Goal: Task Accomplishment & Management: Manage account settings

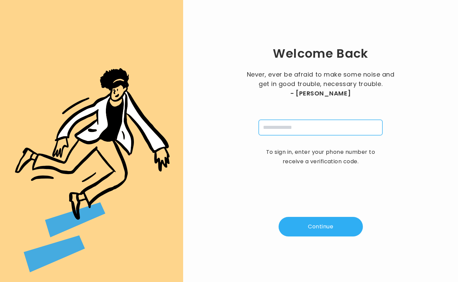
click at [273, 128] on input "tel" at bounding box center [321, 128] width 124 height 16
type input "**********"
click at [336, 224] on button "Continue" at bounding box center [321, 227] width 84 height 20
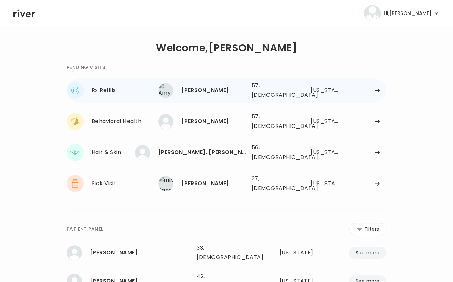
click at [220, 88] on div "[PERSON_NAME]" at bounding box center [213, 90] width 65 height 9
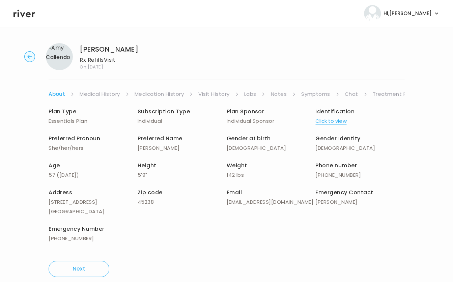
click at [383, 93] on link "Treatment Plan" at bounding box center [394, 93] width 42 height 9
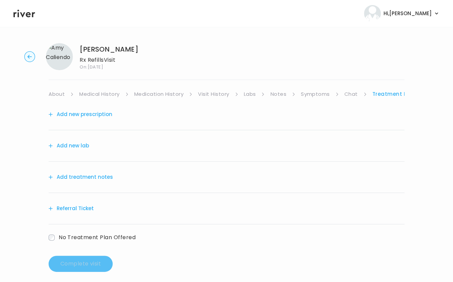
click at [128, 182] on div "Add treatment notes" at bounding box center [227, 177] width 356 height 31
click at [100, 176] on button "Add treatment notes" at bounding box center [81, 176] width 64 height 9
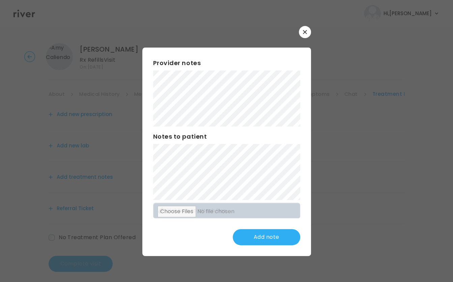
click at [305, 33] on icon "button" at bounding box center [305, 32] width 4 height 4
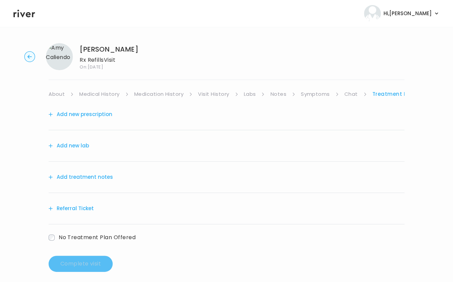
click at [214, 92] on link "Visit History" at bounding box center [213, 93] width 31 height 9
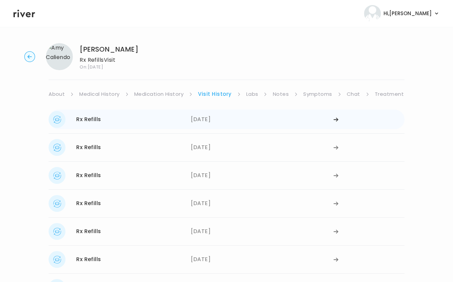
click at [204, 122] on div "[DATE]" at bounding box center [262, 119] width 142 height 17
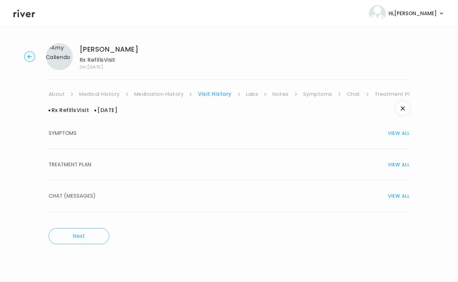
click at [142, 167] on div "TREATMENT PLAN VIEW ALL" at bounding box center [229, 164] width 361 height 9
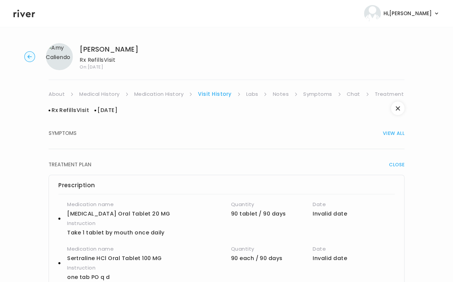
click at [244, 93] on ul "About Medical History Medication History Visit History Labs Notes Symptoms Chat…" at bounding box center [227, 93] width 356 height 9
click at [246, 93] on link "Labs" at bounding box center [252, 93] width 12 height 9
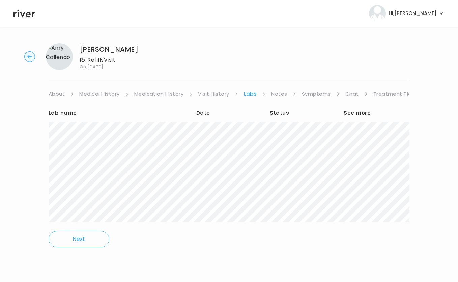
click at [59, 97] on link "About" at bounding box center [57, 93] width 16 height 9
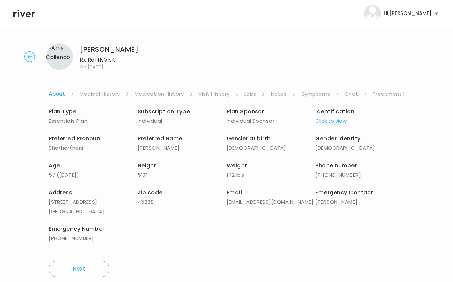
click at [242, 96] on ul "About Medical History Medication History Visit History Labs Notes Symptoms Chat…" at bounding box center [227, 93] width 356 height 9
click at [247, 94] on link "Labs" at bounding box center [250, 93] width 12 height 9
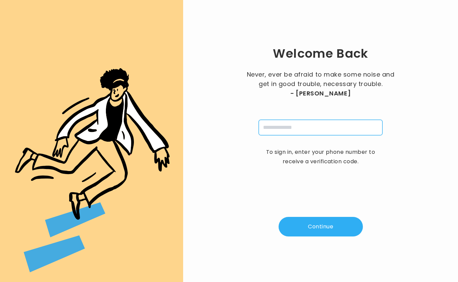
click at [284, 130] on input "tel" at bounding box center [321, 128] width 124 height 16
type input "**********"
click at [331, 223] on button "Continue" at bounding box center [321, 227] width 84 height 20
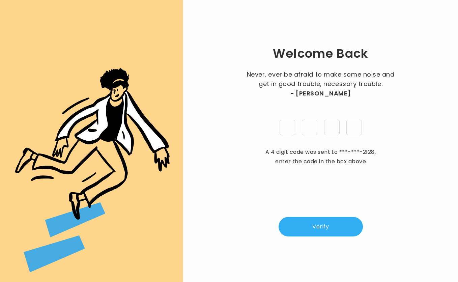
type input "*"
click at [315, 228] on button "Verify" at bounding box center [321, 227] width 84 height 20
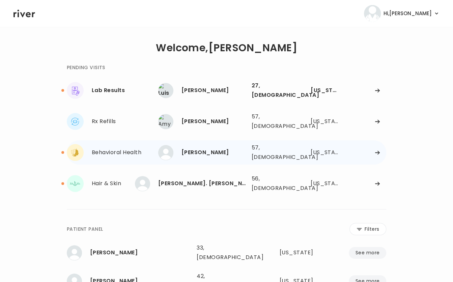
click at [197, 148] on div "[PERSON_NAME]" at bounding box center [213, 152] width 65 height 9
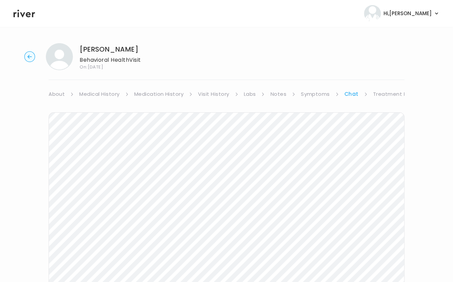
scroll to position [0, 6]
click at [24, 14] on icon at bounding box center [24, 14] width 22 height 8
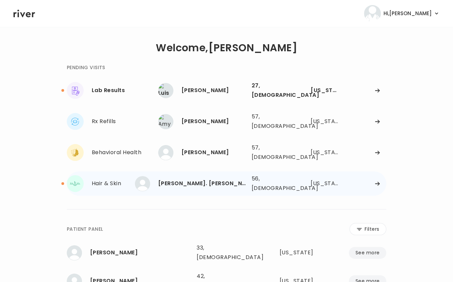
click at [192, 179] on div "[PERSON_NAME]. [PERSON_NAME]" at bounding box center [202, 183] width 88 height 9
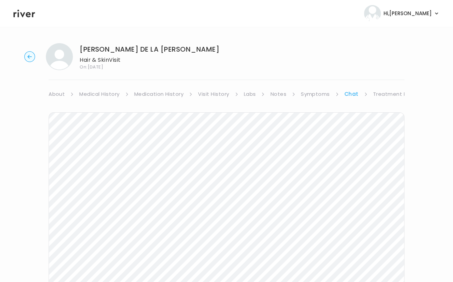
click at [171, 95] on link "Medication History" at bounding box center [159, 93] width 50 height 9
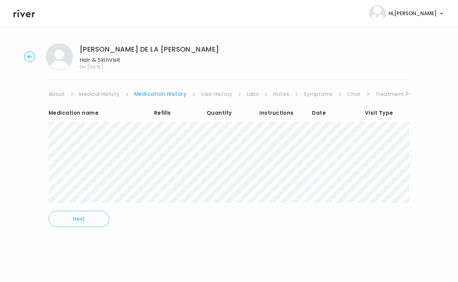
click at [217, 95] on link "Visit History" at bounding box center [216, 93] width 31 height 9
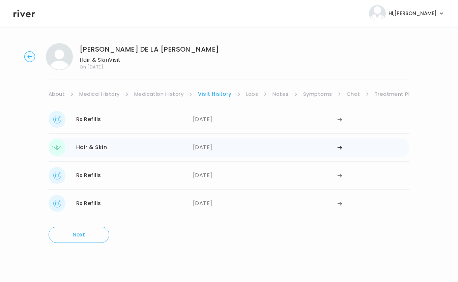
click at [220, 146] on div "09/23/2025" at bounding box center [265, 147] width 144 height 17
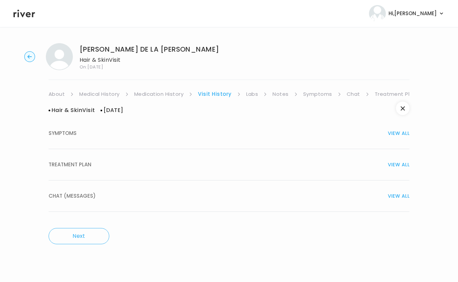
click at [133, 168] on div "TREATMENT PLAN VIEW ALL" at bounding box center [229, 164] width 361 height 9
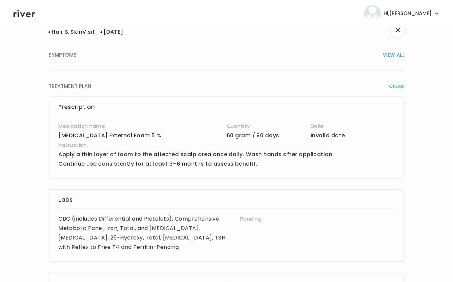
scroll to position [18, 0]
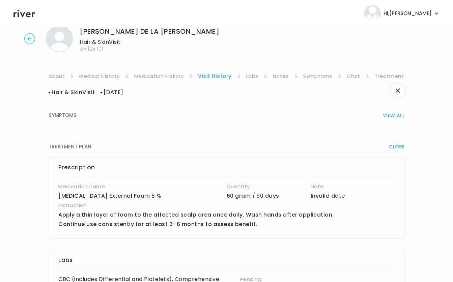
click at [31, 40] on circle "button" at bounding box center [30, 39] width 10 height 10
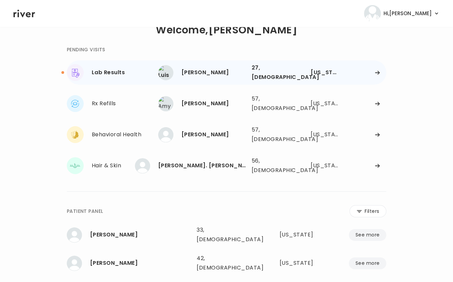
click at [216, 71] on div "[PERSON_NAME]" at bounding box center [213, 72] width 65 height 9
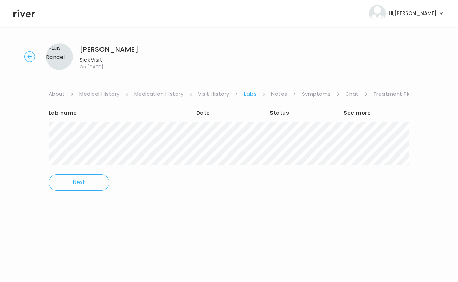
click at [277, 93] on link "Notes" at bounding box center [279, 93] width 16 height 9
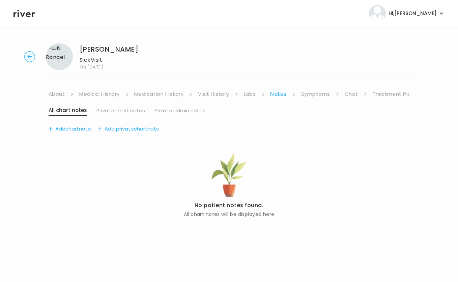
click at [249, 93] on link "Labs" at bounding box center [250, 93] width 12 height 9
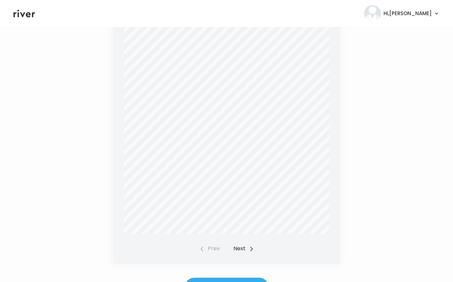
scroll to position [251, 0]
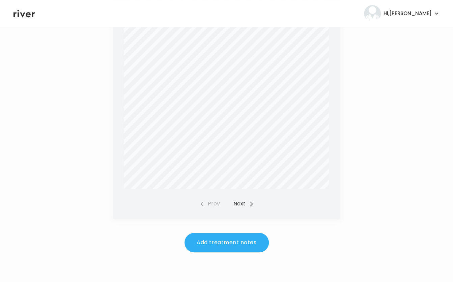
click at [240, 200] on button "Next" at bounding box center [243, 203] width 21 height 9
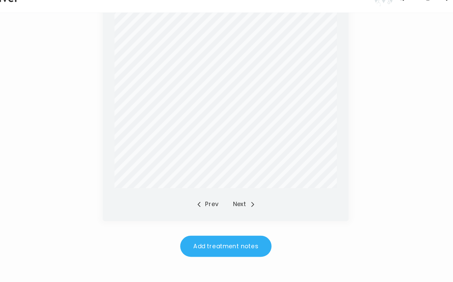
scroll to position [251, 0]
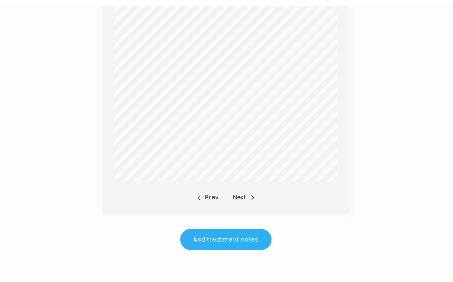
click at [239, 202] on button "Next" at bounding box center [243, 203] width 21 height 9
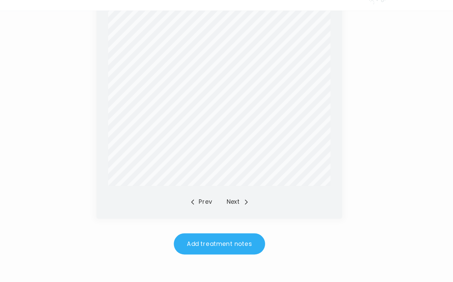
scroll to position [251, 0]
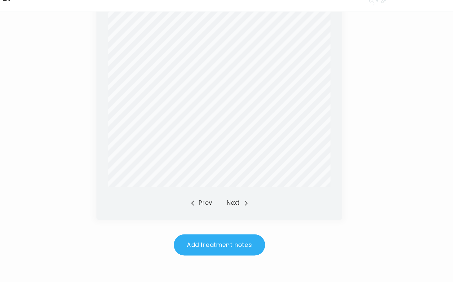
click at [239, 206] on button "Next" at bounding box center [243, 203] width 21 height 9
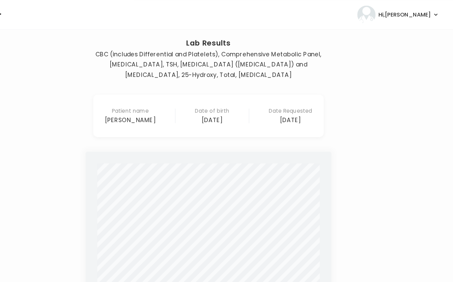
scroll to position [0, 0]
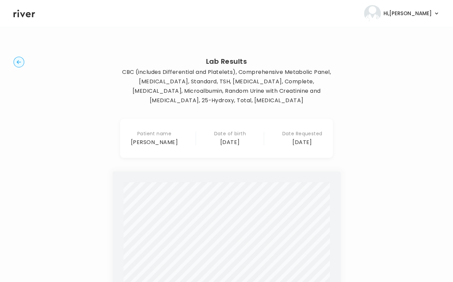
click at [20, 60] on circle "button" at bounding box center [19, 62] width 10 height 10
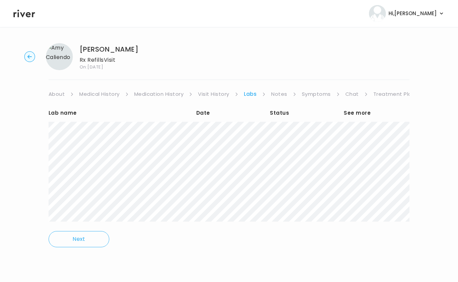
click at [280, 97] on link "Notes" at bounding box center [279, 93] width 16 height 9
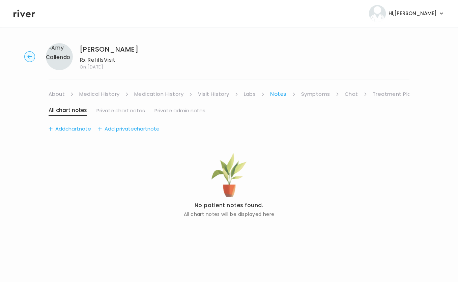
click at [302, 93] on link "Symptoms" at bounding box center [315, 93] width 29 height 9
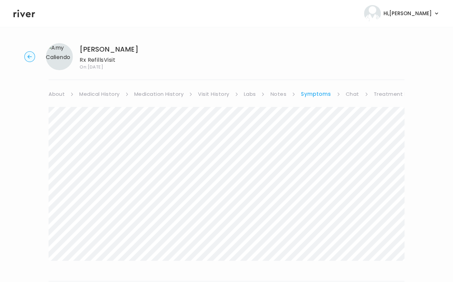
scroll to position [91, 0]
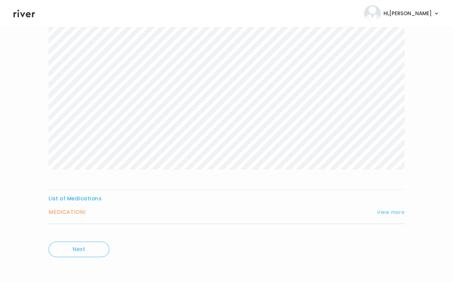
click at [386, 212] on button "View more" at bounding box center [390, 212] width 27 height 8
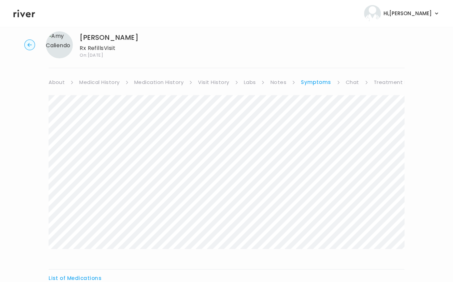
scroll to position [0, 0]
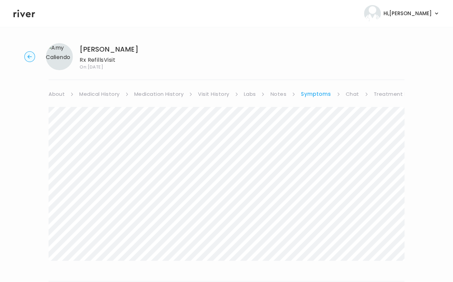
click at [108, 50] on h1 "[PERSON_NAME]" at bounding box center [109, 49] width 59 height 9
click at [395, 95] on link "Treatment Plan" at bounding box center [395, 93] width 42 height 9
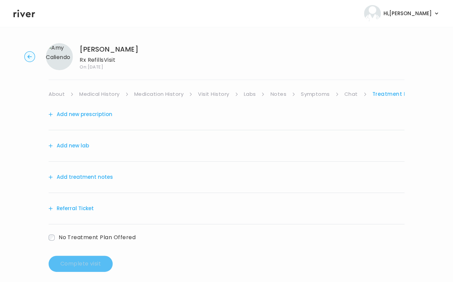
click at [113, 175] on div "Add treatment notes" at bounding box center [227, 177] width 356 height 31
click at [98, 177] on button "Add treatment notes" at bounding box center [81, 176] width 64 height 9
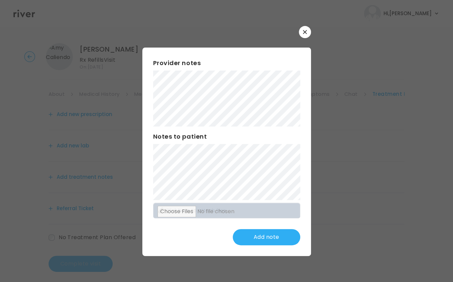
click at [303, 35] on button "button" at bounding box center [305, 32] width 12 height 12
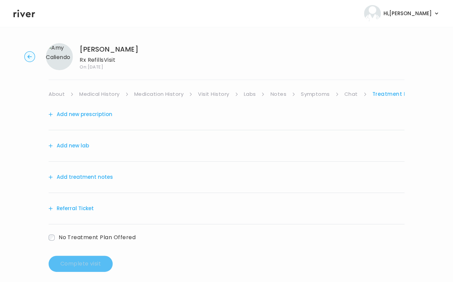
click at [29, 55] on icon "button" at bounding box center [29, 57] width 4 height 4
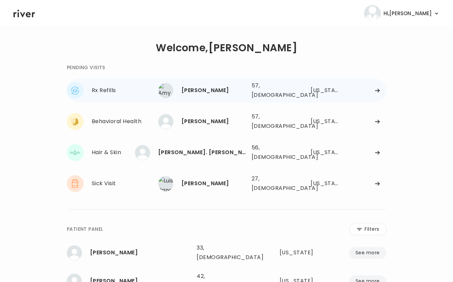
click at [202, 87] on div "[PERSON_NAME]" at bounding box center [213, 90] width 65 height 9
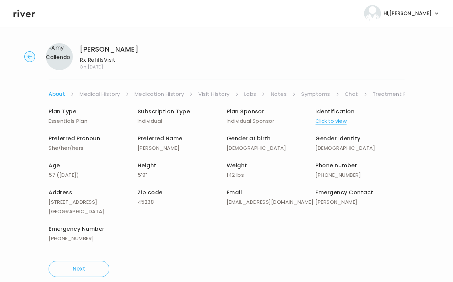
click at [316, 95] on link "Symptoms" at bounding box center [315, 93] width 29 height 9
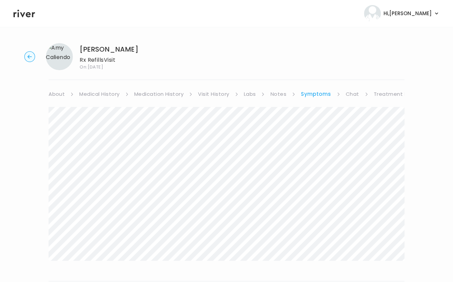
click at [255, 92] on link "Labs" at bounding box center [250, 93] width 12 height 9
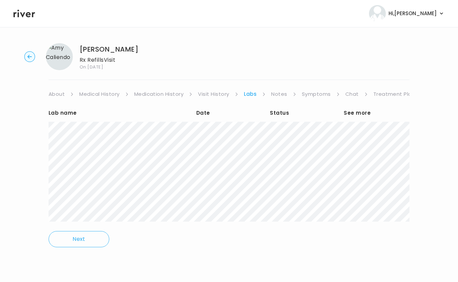
click at [278, 93] on link "Notes" at bounding box center [279, 93] width 16 height 9
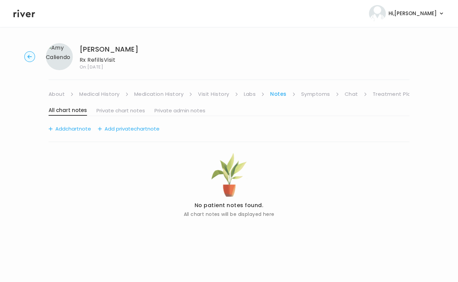
click at [304, 94] on link "Symptoms" at bounding box center [315, 93] width 29 height 9
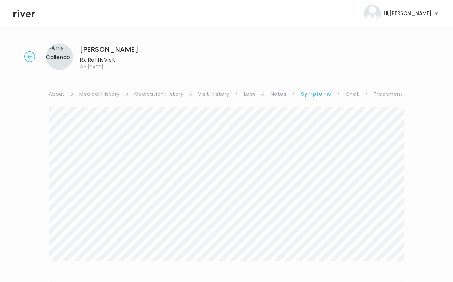
click at [208, 96] on link "Visit History" at bounding box center [213, 93] width 31 height 9
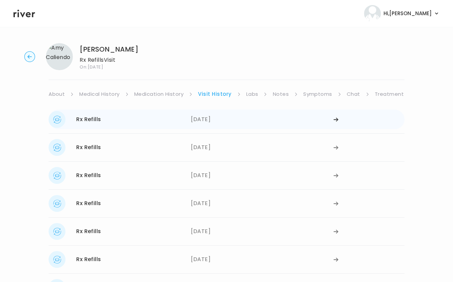
click at [216, 123] on div "09/21/2025" at bounding box center [262, 119] width 142 height 17
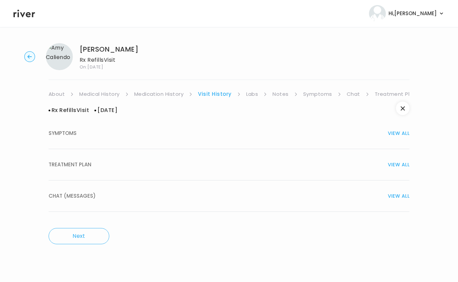
click at [198, 154] on button "TREATMENT PLAN VIEW ALL" at bounding box center [229, 164] width 361 height 31
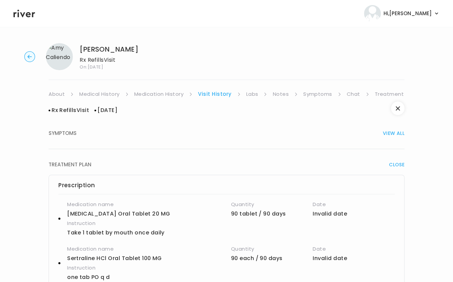
click at [318, 93] on link "Symptoms" at bounding box center [317, 93] width 29 height 9
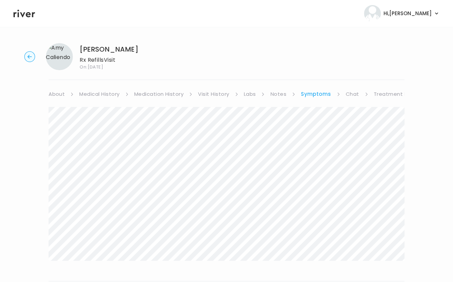
click at [28, 57] on icon "button" at bounding box center [29, 57] width 4 height 4
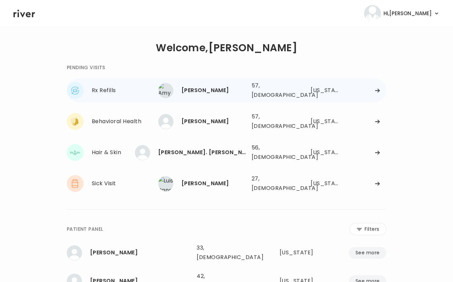
click at [372, 94] on div "Amy Caliendo 57, Female See more 57, Female Ohio" at bounding box center [272, 91] width 228 height 22
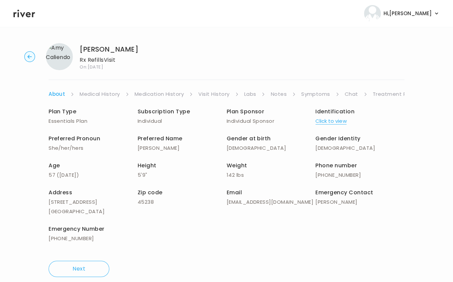
click at [216, 95] on link "Visit History" at bounding box center [213, 93] width 31 height 9
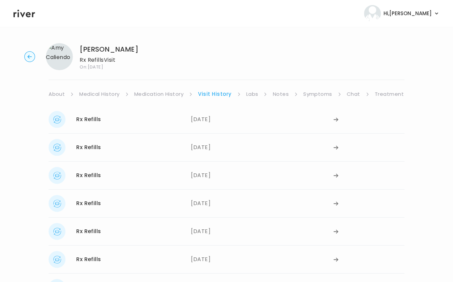
click at [388, 95] on link "Treatment Plan" at bounding box center [396, 93] width 42 height 9
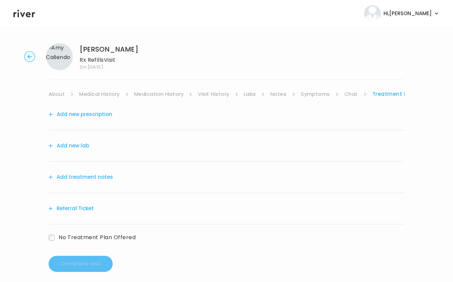
click at [250, 93] on link "Labs" at bounding box center [250, 93] width 12 height 9
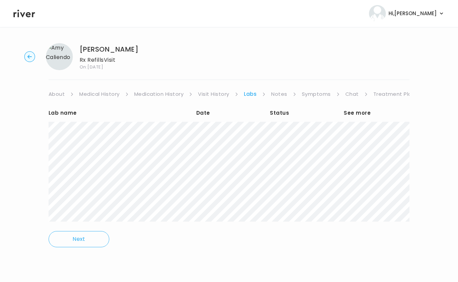
click at [214, 94] on link "Visit History" at bounding box center [213, 93] width 31 height 9
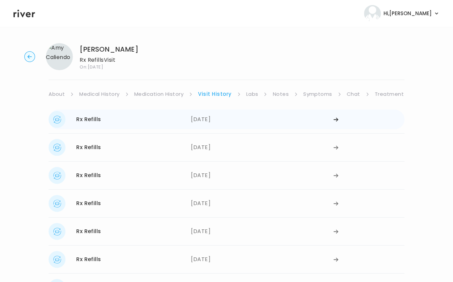
click at [198, 125] on div "09/21/2025" at bounding box center [262, 119] width 142 height 17
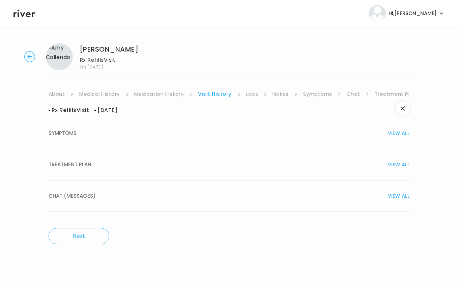
click at [190, 164] on div "TREATMENT PLAN VIEW ALL" at bounding box center [229, 164] width 361 height 9
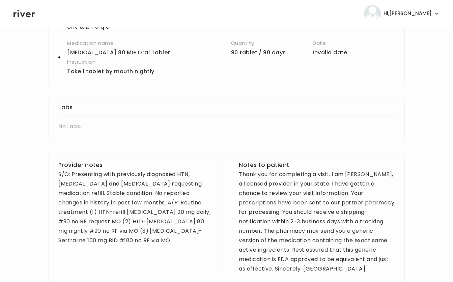
scroll to position [251, 0]
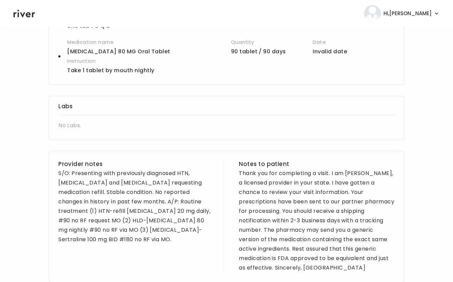
click at [190, 164] on h3 "Provider notes" at bounding box center [136, 163] width 156 height 9
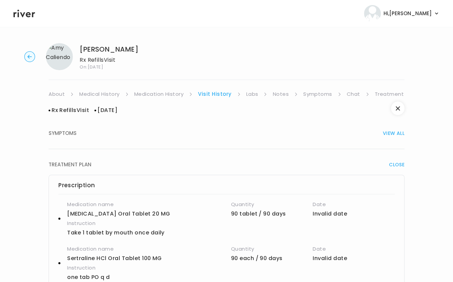
click at [29, 56] on circle "button" at bounding box center [30, 57] width 10 height 10
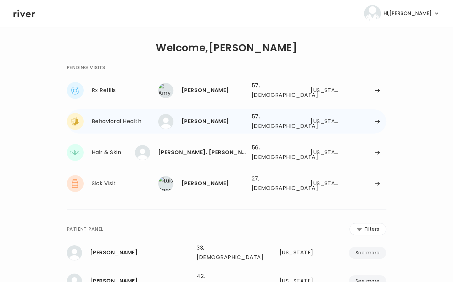
click at [196, 117] on div "Todd Skonieczki" at bounding box center [213, 121] width 65 height 9
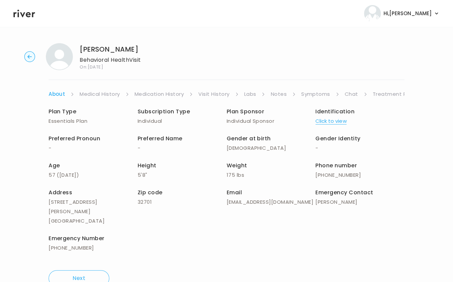
click at [321, 95] on link "Symptoms" at bounding box center [315, 93] width 29 height 9
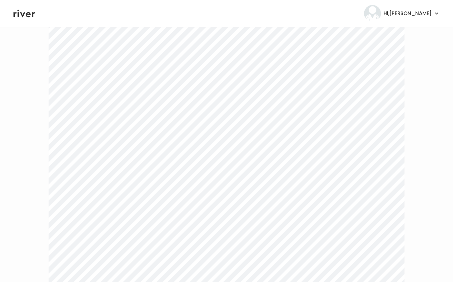
scroll to position [1468, 0]
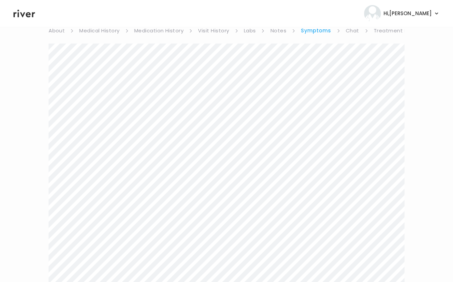
scroll to position [0, 0]
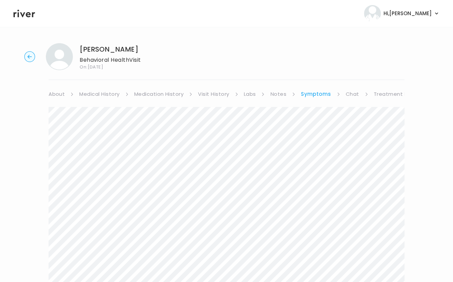
click at [355, 93] on link "Chat" at bounding box center [352, 93] width 13 height 9
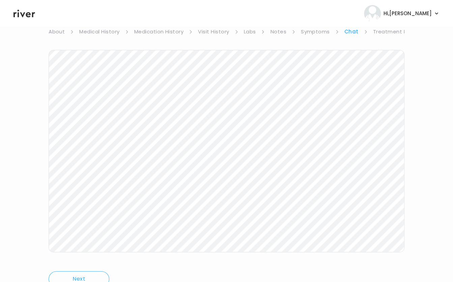
scroll to position [75, 0]
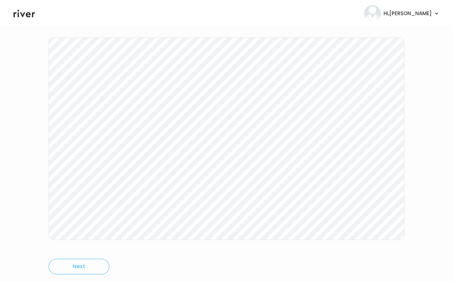
click at [210, 243] on div "Next Ping message sent" at bounding box center [227, 154] width 356 height 260
click at [21, 13] on icon at bounding box center [24, 14] width 22 height 8
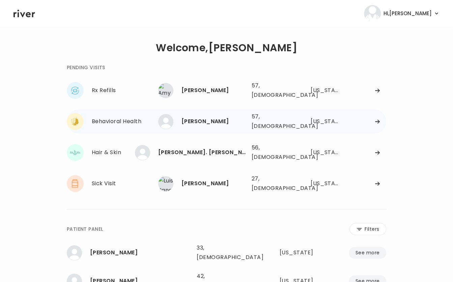
click at [378, 120] on icon at bounding box center [377, 122] width 4 height 4
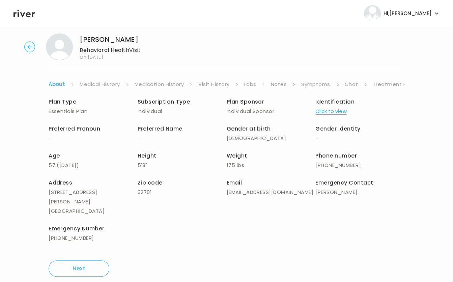
scroll to position [11, 0]
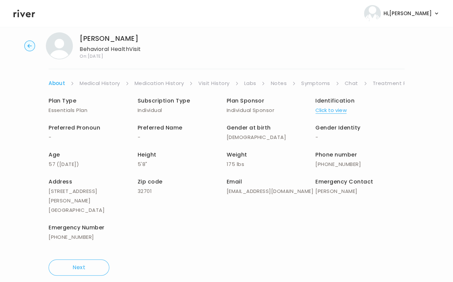
click at [384, 85] on link "Treatment Plan" at bounding box center [394, 83] width 42 height 9
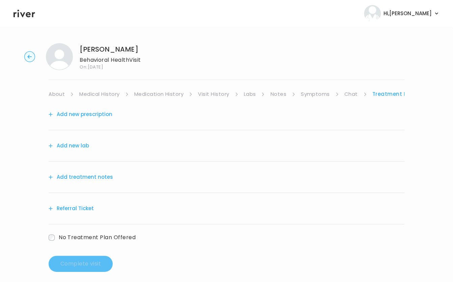
click at [102, 174] on button "Add treatment notes" at bounding box center [81, 176] width 64 height 9
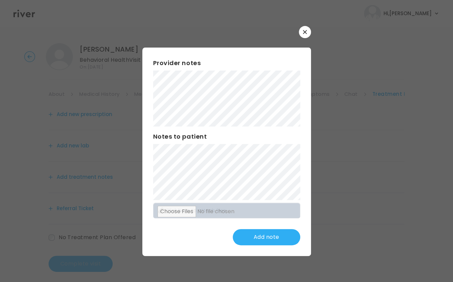
scroll to position [5, 0]
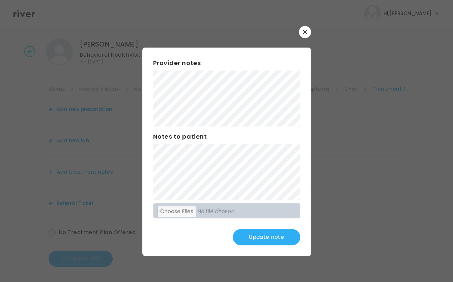
click at [258, 240] on button "Update note" at bounding box center [266, 237] width 67 height 16
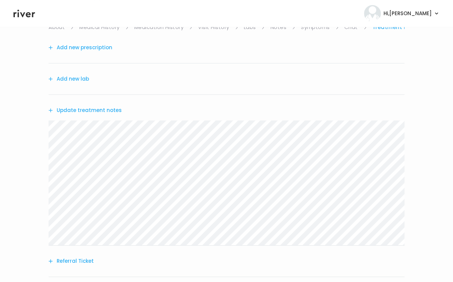
scroll to position [66, 0]
click at [82, 52] on button "Add new prescription" at bounding box center [81, 47] width 64 height 9
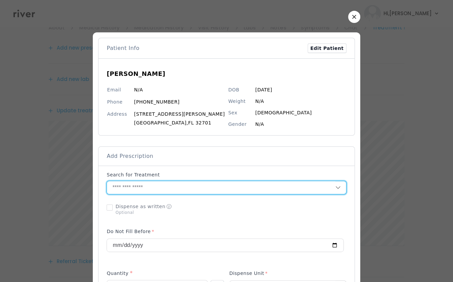
click at [163, 189] on input "text" at bounding box center [221, 187] width 228 height 13
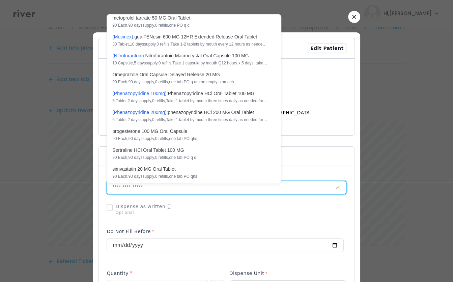
scroll to position [451, 0]
click at [169, 153] on p "S e r t r a l i n e H C l O r a l T a b l e t 1 0 0 M G 90 Each , 90 days suppl…" at bounding box center [189, 154] width 163 height 16
type input "**********"
type input "**"
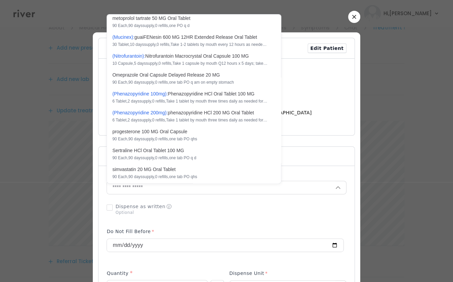
type input "*"
type textarea "**********"
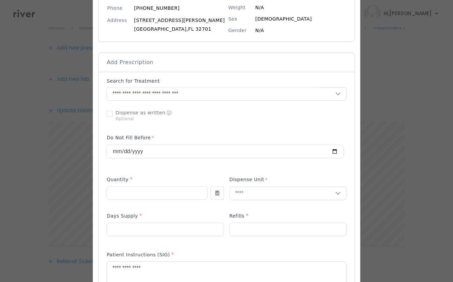
scroll to position [97, 0]
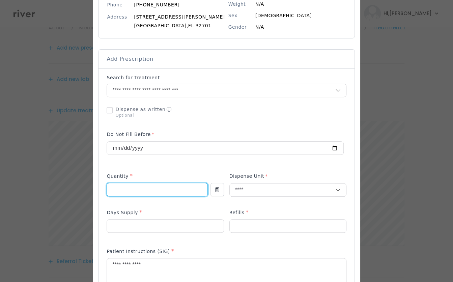
drag, startPoint x: 123, startPoint y: 192, endPoint x: 110, endPoint y: 184, distance: 15.9
click at [110, 184] on div "Add Prescription to Order" at bounding box center [226, 238] width 256 height 341
type input "**"
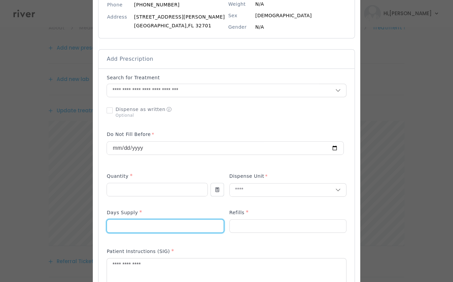
drag, startPoint x: 130, startPoint y: 229, endPoint x: 96, endPoint y: 228, distance: 33.4
click at [96, 228] on div "​" at bounding box center [226, 254] width 453 height 702
type input "**"
click at [235, 261] on textarea "**********" at bounding box center [226, 276] width 239 height 36
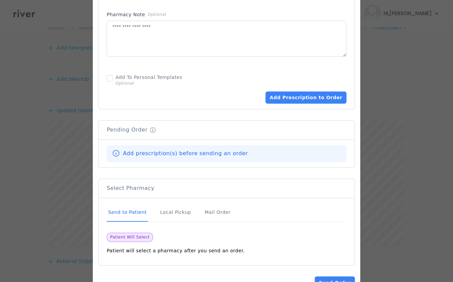
scroll to position [400, 0]
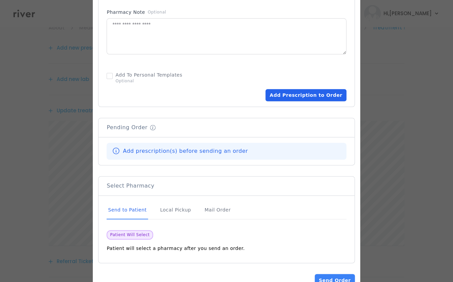
click at [305, 95] on button "Add Prescription to Order" at bounding box center [305, 95] width 81 height 12
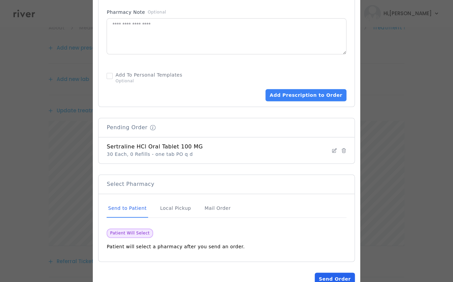
click at [322, 276] on button "Send Order" at bounding box center [335, 279] width 40 height 12
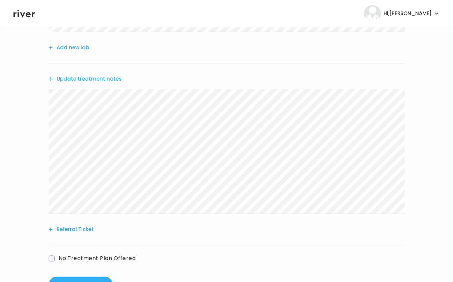
scroll to position [193, 0]
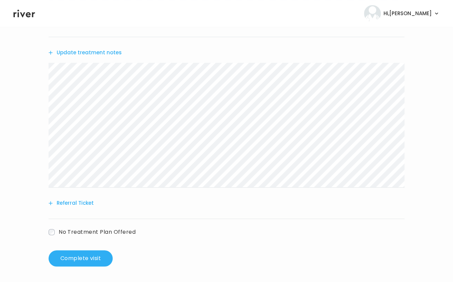
click at [78, 203] on button "Referral Ticket" at bounding box center [71, 202] width 45 height 9
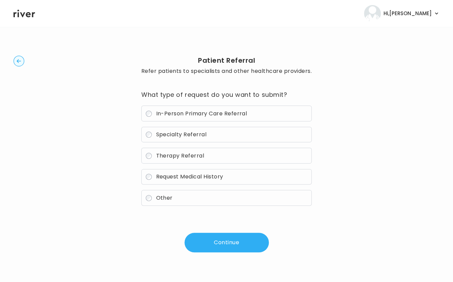
scroll to position [0, 0]
click at [179, 135] on span "Specialty Referral" at bounding box center [181, 135] width 51 height 8
click at [223, 248] on button "Continue" at bounding box center [226, 243] width 84 height 20
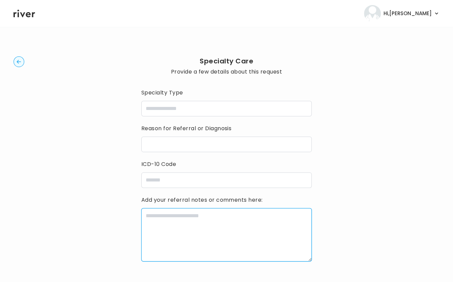
click at [223, 248] on textarea at bounding box center [226, 234] width 170 height 53
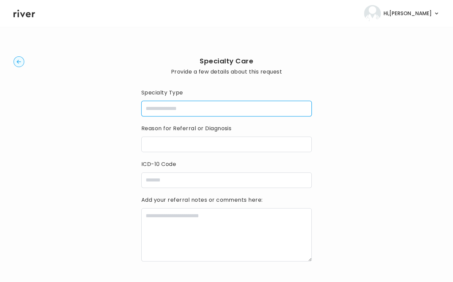
click at [203, 115] on input "specialtyType" at bounding box center [226, 109] width 170 height 16
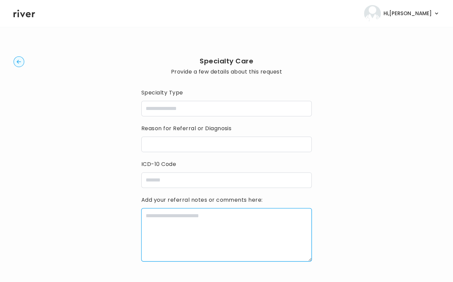
click at [198, 237] on textarea at bounding box center [226, 234] width 170 height 53
paste textarea "**********"
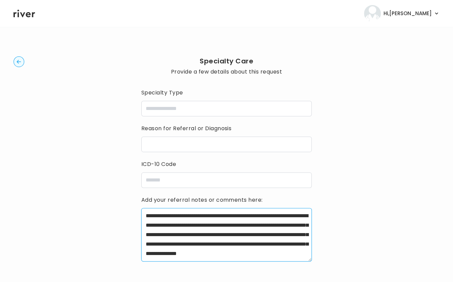
scroll to position [81, 0]
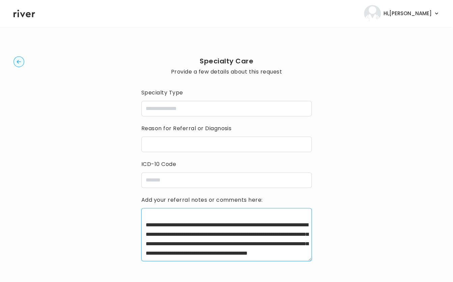
type textarea "**********"
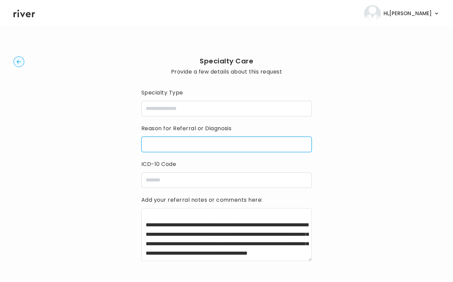
click at [197, 144] on input "reasonForReferral" at bounding box center [226, 145] width 170 height 16
paste input "**********"
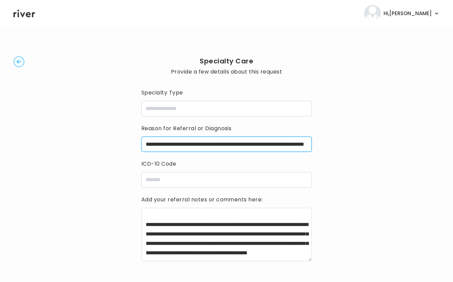
type input "**********"
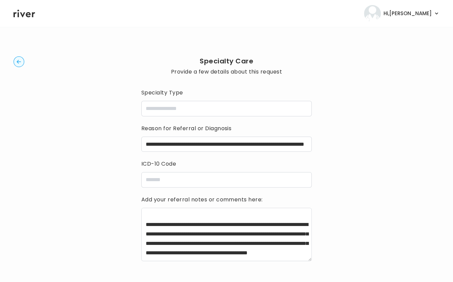
scroll to position [0, 0]
click at [172, 110] on input "specialtyType" at bounding box center [226, 109] width 170 height 16
type input "**********"
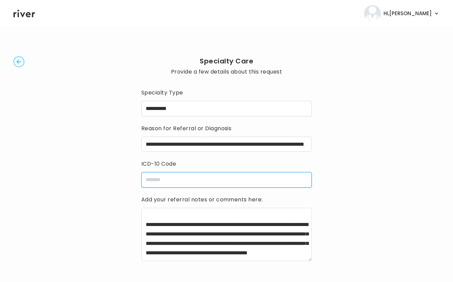
click at [175, 182] on input "icdCode" at bounding box center [226, 180] width 170 height 16
paste input "**********"
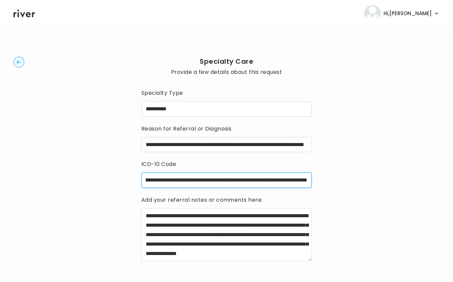
scroll to position [50, 0]
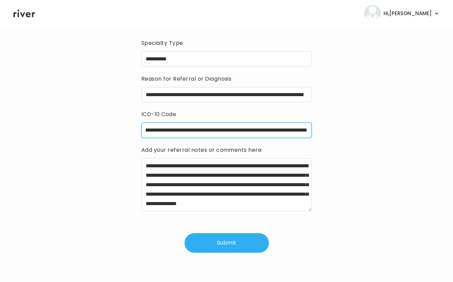
type input "**********"
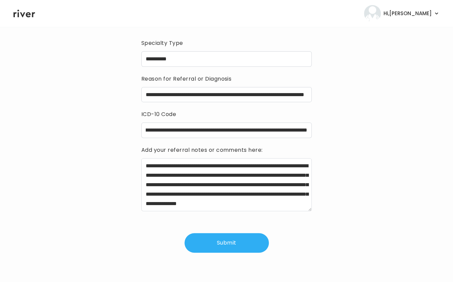
scroll to position [0, 0]
click at [224, 241] on button "Submit" at bounding box center [226, 243] width 84 height 20
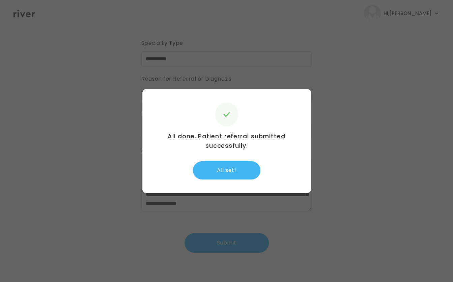
click at [224, 169] on button "All set!" at bounding box center [226, 170] width 67 height 18
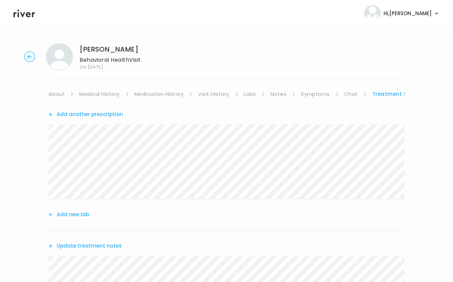
click at [94, 93] on link "Medical History" at bounding box center [99, 93] width 40 height 9
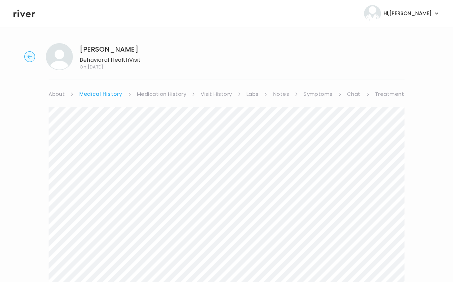
click at [55, 96] on link "About" at bounding box center [57, 93] width 16 height 9
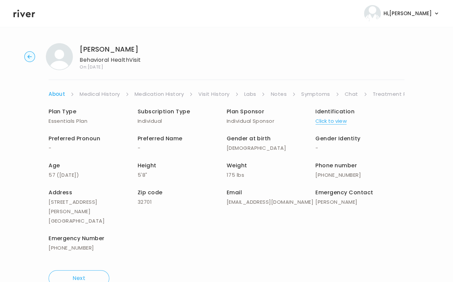
click at [377, 94] on link "Treatment Plan" at bounding box center [394, 93] width 42 height 9
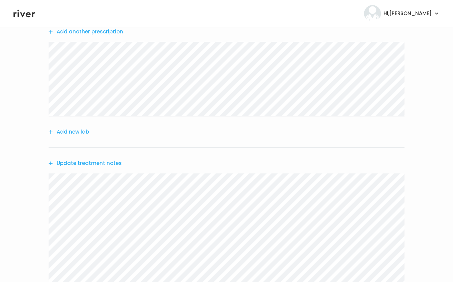
scroll to position [84, 0]
click at [83, 160] on button "Update treatment notes" at bounding box center [85, 162] width 73 height 9
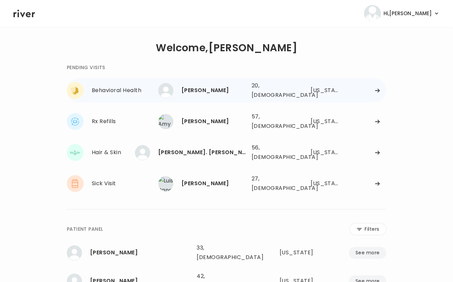
click at [375, 89] on icon at bounding box center [377, 91] width 4 height 4
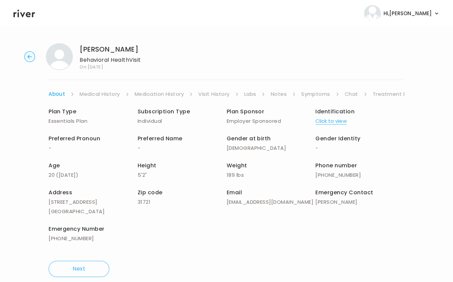
click at [350, 95] on link "Chat" at bounding box center [351, 93] width 13 height 9
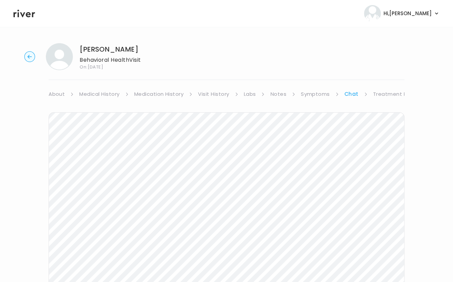
click at [313, 98] on link "Symptoms" at bounding box center [315, 93] width 29 height 9
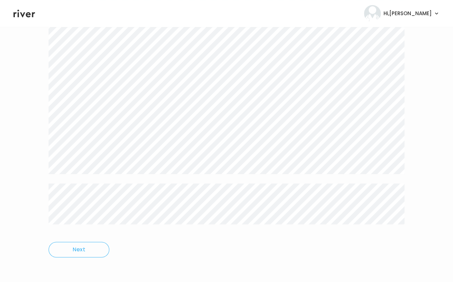
scroll to position [134, 0]
click at [369, 213] on div at bounding box center [227, 103] width 356 height 261
click at [208, 26] on header "Hi, [PERSON_NAME] Profile Logout" at bounding box center [226, 13] width 453 height 27
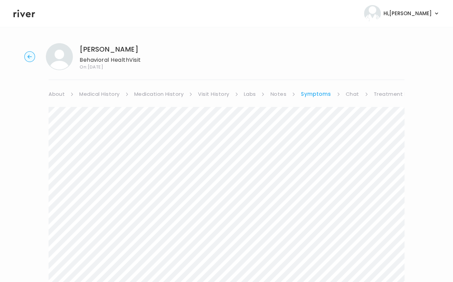
click at [59, 95] on link "About" at bounding box center [57, 93] width 16 height 9
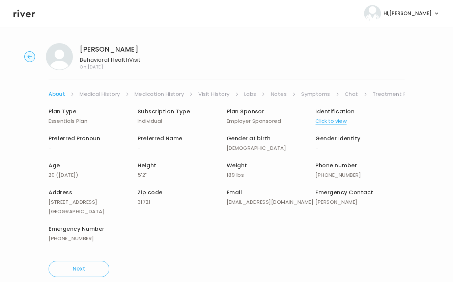
click at [381, 96] on link "Treatment Plan" at bounding box center [394, 93] width 42 height 9
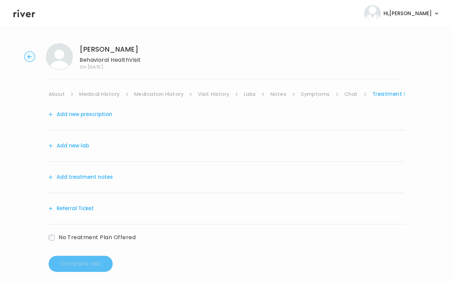
click at [80, 179] on button "Add treatment notes" at bounding box center [81, 176] width 64 height 9
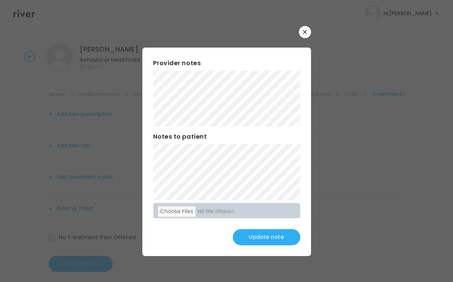
drag, startPoint x: 258, startPoint y: 238, endPoint x: 262, endPoint y: 236, distance: 5.0
click at [262, 236] on button "Update note" at bounding box center [266, 237] width 67 height 16
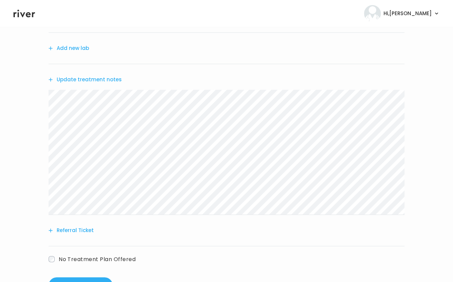
scroll to position [124, 0]
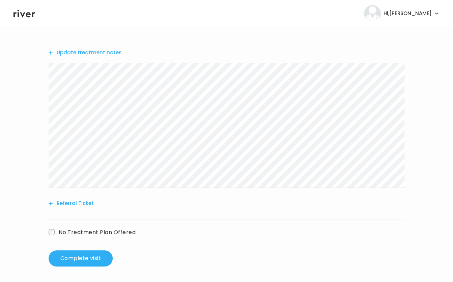
click at [80, 205] on button "Referral Ticket" at bounding box center [71, 203] width 45 height 9
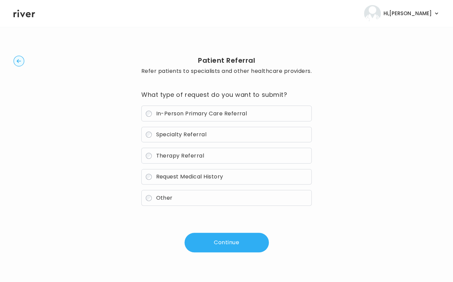
scroll to position [0, 0]
click at [165, 137] on span "Specialty Referral" at bounding box center [181, 135] width 51 height 8
click at [225, 248] on button "Continue" at bounding box center [226, 243] width 84 height 20
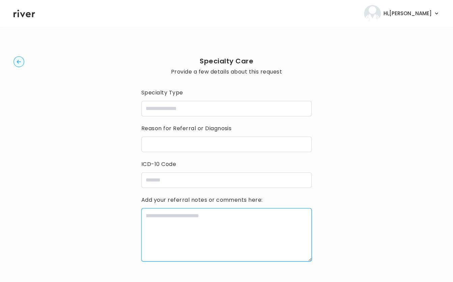
click at [225, 243] on textarea at bounding box center [226, 234] width 170 height 53
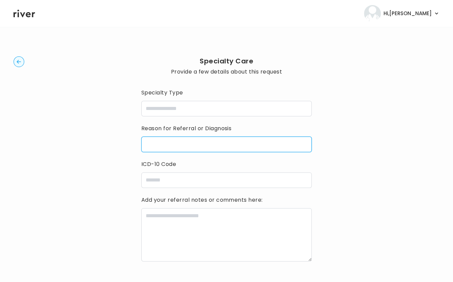
click at [231, 143] on input "reasonForReferral" at bounding box center [226, 145] width 170 height 16
click at [188, 150] on input "reasonForReferral" at bounding box center [226, 145] width 170 height 16
paste input "**********"
type input "**********"
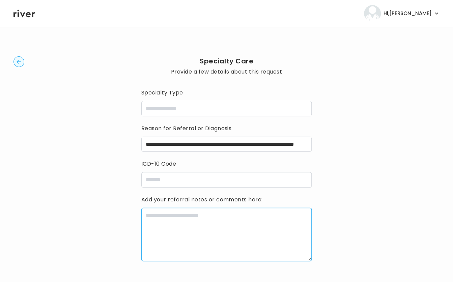
click at [200, 248] on textarea at bounding box center [226, 234] width 170 height 53
paste textarea "**********"
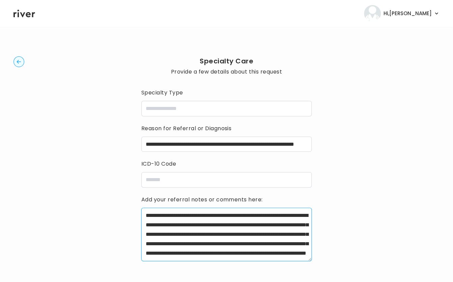
scroll to position [24, 0]
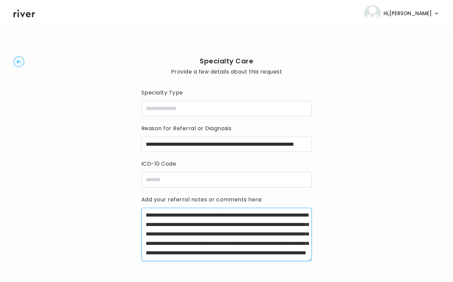
drag, startPoint x: 212, startPoint y: 241, endPoint x: 255, endPoint y: 240, distance: 43.5
click at [212, 241] on textarea "**********" at bounding box center [226, 234] width 170 height 53
click at [288, 256] on textarea "**********" at bounding box center [226, 234] width 170 height 53
paste textarea "**********"
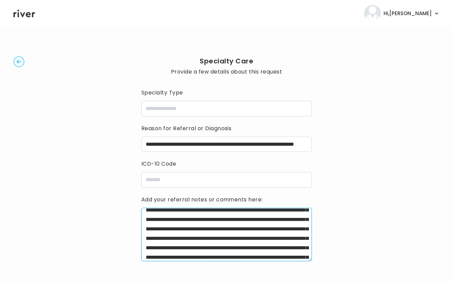
scroll to position [81, 0]
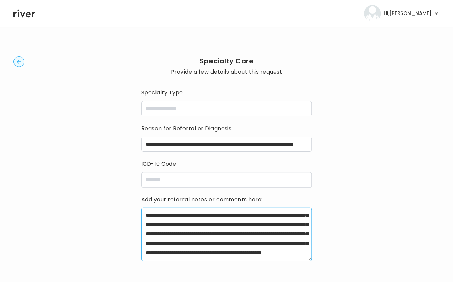
type textarea "**********"
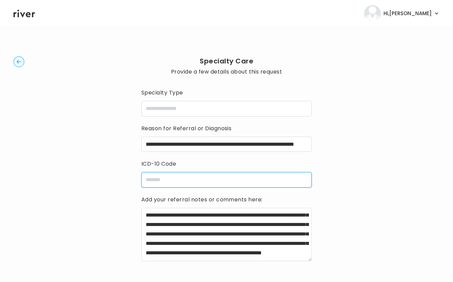
click at [194, 182] on input "icdCode" at bounding box center [226, 180] width 170 height 16
paste input "**********"
type input "**********"
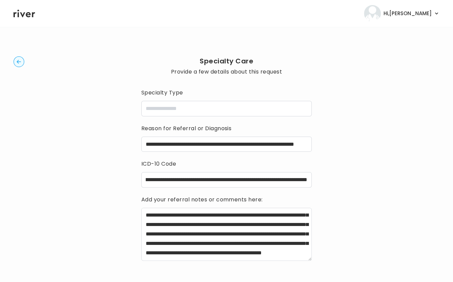
scroll to position [0, 0]
click at [191, 110] on input "specialtyType" at bounding box center [226, 109] width 170 height 16
type input "**********"
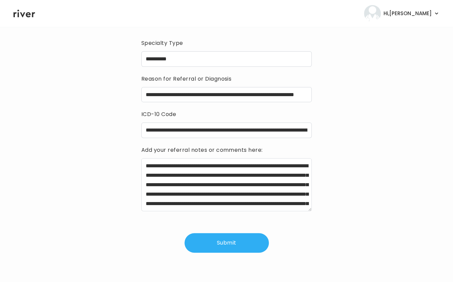
click at [229, 236] on button "Submit" at bounding box center [226, 243] width 84 height 20
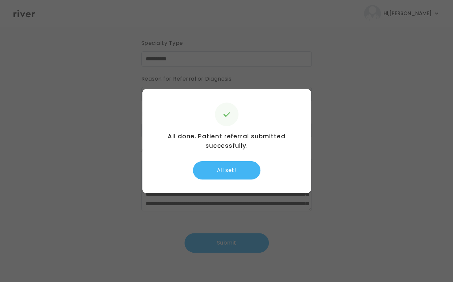
click at [226, 176] on button "All set!" at bounding box center [226, 170] width 67 height 18
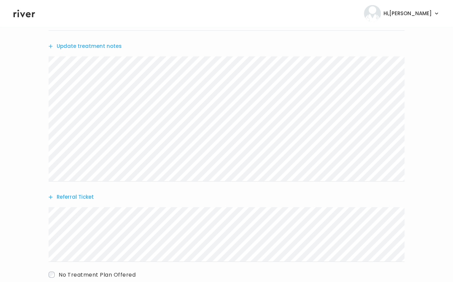
scroll to position [173, 0]
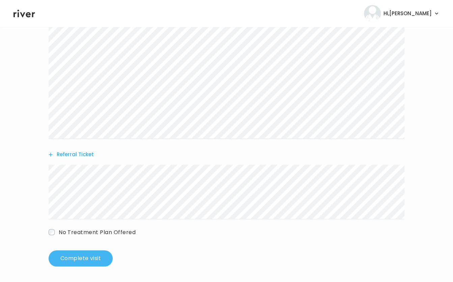
click at [77, 260] on button "Complete visit" at bounding box center [81, 258] width 64 height 16
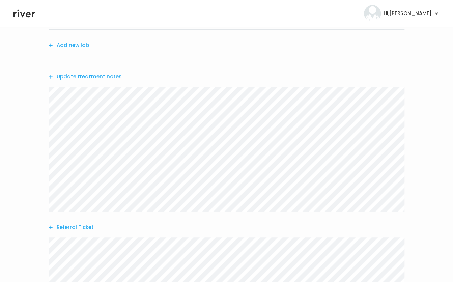
scroll to position [103, 0]
click at [74, 225] on button "Referral Ticket" at bounding box center [71, 225] width 45 height 9
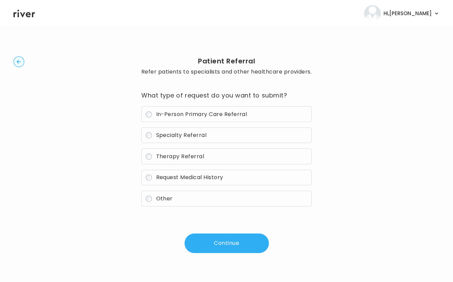
click at [156, 159] on span "Therapy Referral" at bounding box center [180, 156] width 48 height 8
click at [216, 241] on button "Continue" at bounding box center [226, 243] width 84 height 20
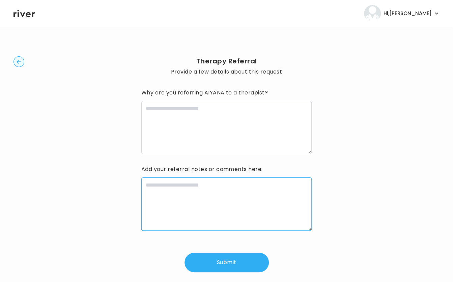
click at [154, 207] on textarea at bounding box center [226, 203] width 170 height 53
paste textarea "**********"
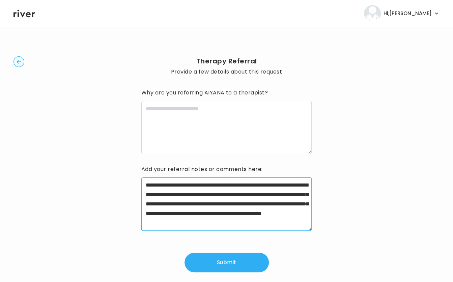
scroll to position [15, 0]
type textarea "**********"
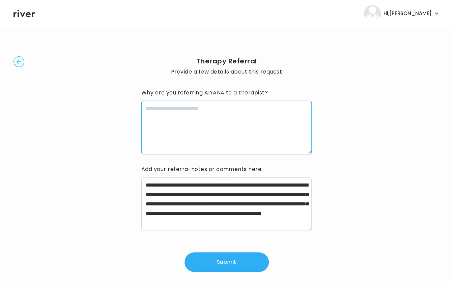
click at [165, 118] on textarea at bounding box center [226, 127] width 170 height 53
paste textarea "**********"
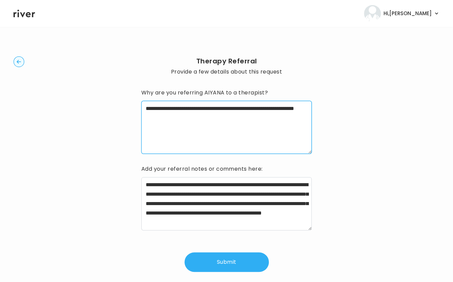
drag, startPoint x: 148, startPoint y: 108, endPoint x: 129, endPoint y: 105, distance: 19.7
click at [129, 105] on div "**********" at bounding box center [226, 163] width 426 height 253
type textarea "**********"
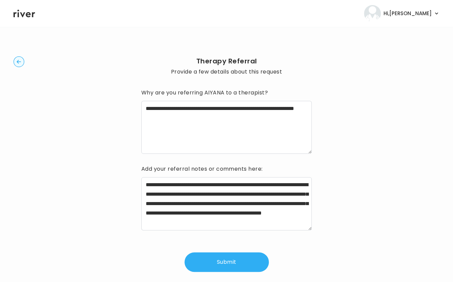
click at [225, 260] on button "Submit" at bounding box center [226, 262] width 84 height 20
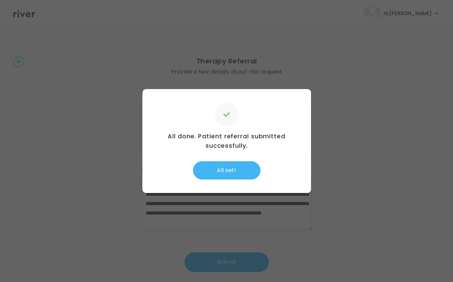
click at [235, 174] on button "All set!" at bounding box center [226, 170] width 67 height 18
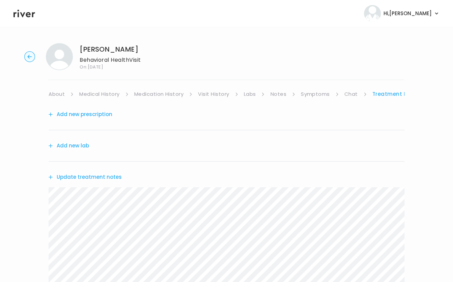
scroll to position [173, 0]
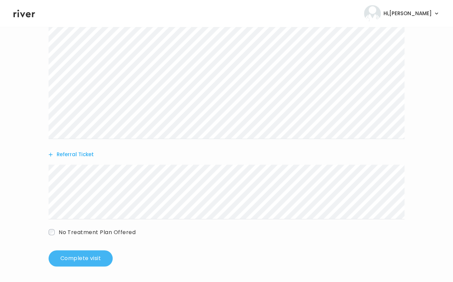
click at [73, 259] on button "Complete visit" at bounding box center [81, 258] width 64 height 16
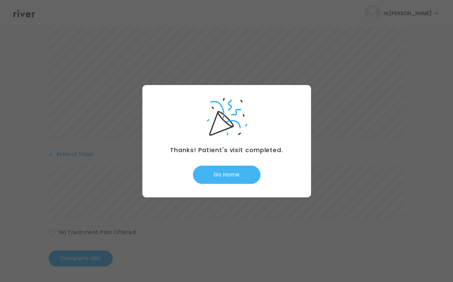
click at [207, 180] on button "Go Home" at bounding box center [226, 175] width 67 height 18
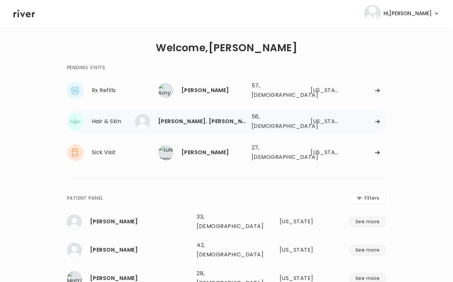
click at [352, 111] on div "WILLIAM DL. CRUZ 56, Male See more 56, Male Nevada" at bounding box center [272, 122] width 228 height 22
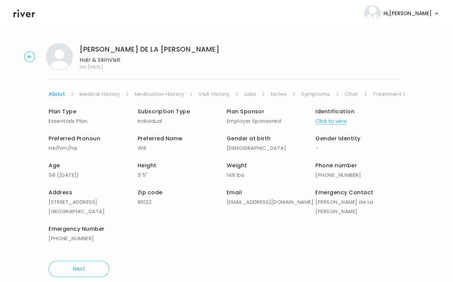
click at [318, 97] on link "Symptoms" at bounding box center [315, 93] width 29 height 9
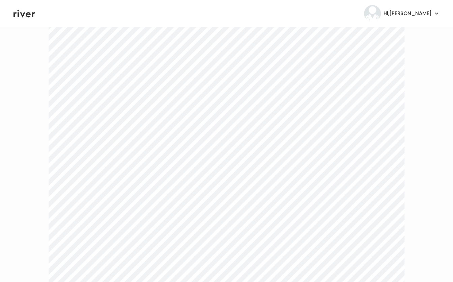
scroll to position [376, 0]
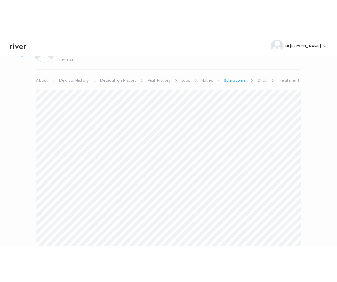
scroll to position [0, 0]
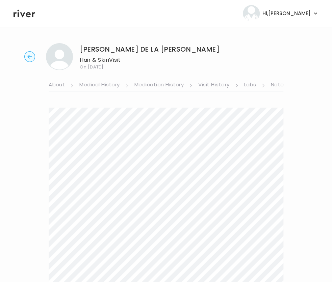
click at [278, 84] on link "Notes" at bounding box center [278, 85] width 16 height 11
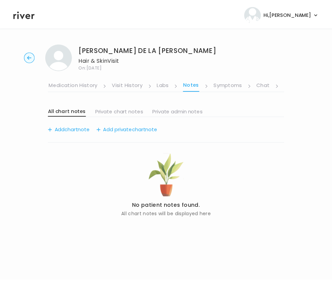
scroll to position [0, 124]
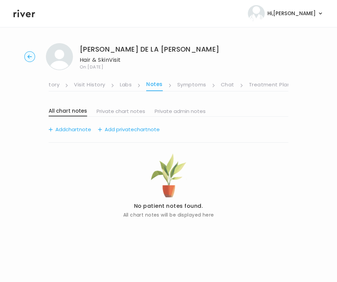
click at [281, 85] on link "Treatment Plan" at bounding box center [270, 85] width 42 height 11
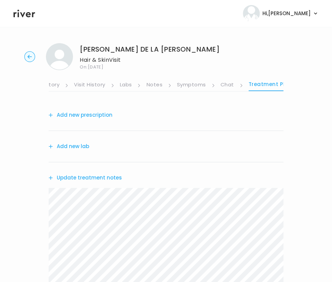
click at [117, 170] on div "Update treatment notes" at bounding box center [166, 177] width 234 height 31
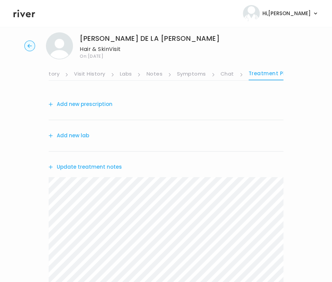
scroll to position [9, 0]
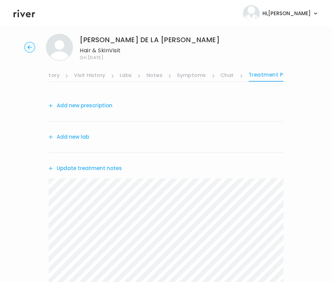
click at [101, 107] on button "Add new prescription" at bounding box center [81, 105] width 64 height 9
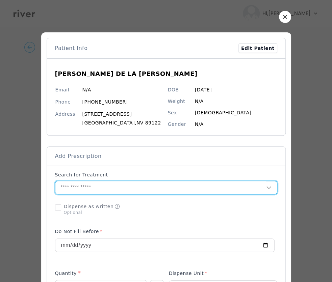
click at [119, 189] on input "text" at bounding box center [160, 187] width 210 height 13
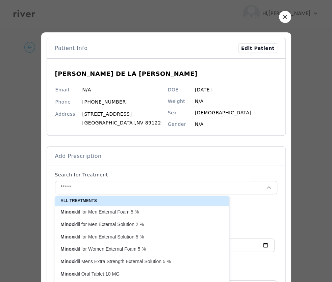
click at [105, 209] on p "Minox idil for Men External Foam 5 %" at bounding box center [137, 212] width 155 height 6
type input "**********"
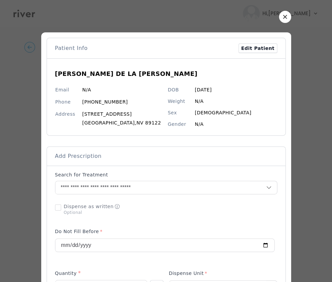
drag, startPoint x: 150, startPoint y: 226, endPoint x: 137, endPoint y: 255, distance: 31.7
click at [150, 226] on div at bounding box center [164, 244] width 219 height 38
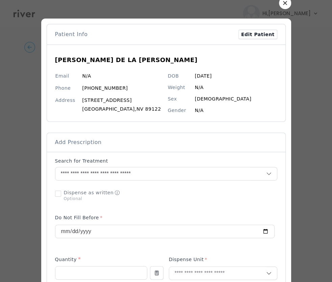
scroll to position [14, 0]
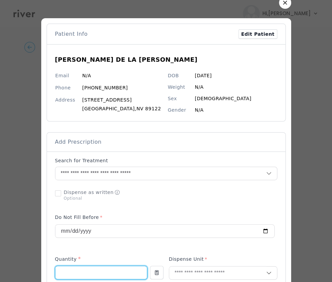
click at [116, 274] on input "number" at bounding box center [100, 272] width 91 height 13
type input "**"
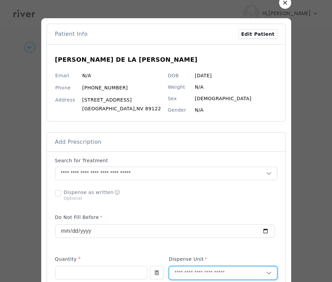
click at [182, 274] on input "text" at bounding box center [217, 272] width 97 height 13
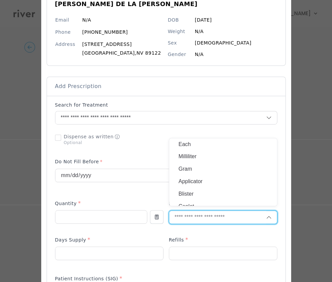
scroll to position [70, 0]
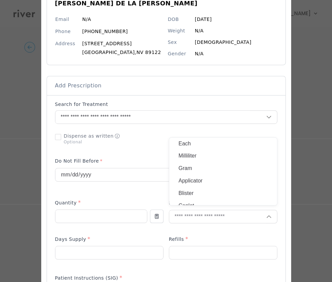
click at [186, 169] on p "Gram" at bounding box center [222, 169] width 89 height 10
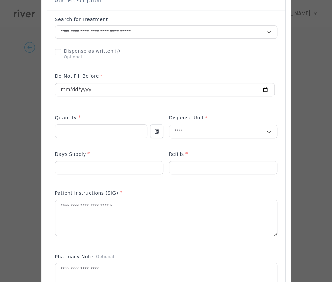
scroll to position [173, 0]
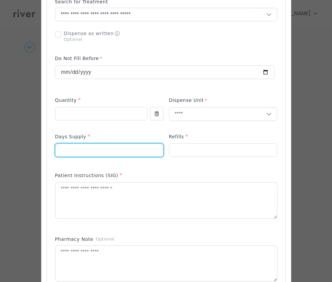
click at [113, 144] on input "number" at bounding box center [109, 150] width 108 height 13
type input "**"
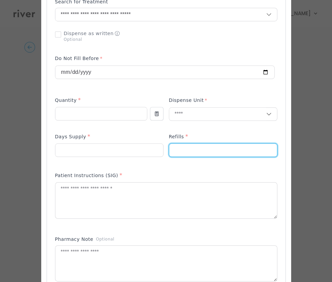
click at [181, 149] on input "number" at bounding box center [223, 150] width 108 height 13
type input "*"
click at [126, 211] on textarea at bounding box center [165, 200] width 221 height 36
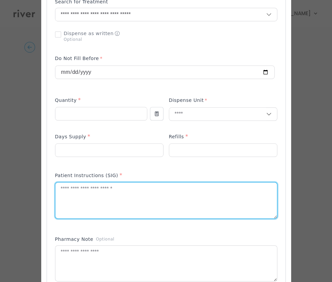
click at [126, 211] on textarea at bounding box center [165, 200] width 221 height 36
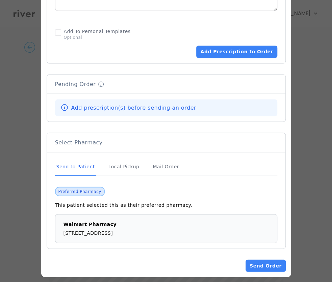
scroll to position [448, 0]
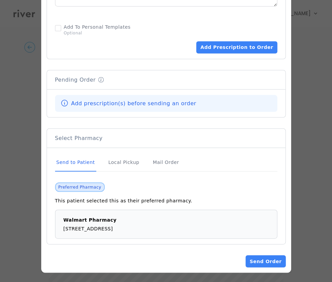
type textarea "**********"
click at [178, 180] on div "**********" at bounding box center [166, 204] width 222 height 67
click at [178, 109] on div "Add prescription(s) before sending an order" at bounding box center [166, 103] width 222 height 17
click at [156, 164] on div "Mail Order" at bounding box center [165, 162] width 29 height 18
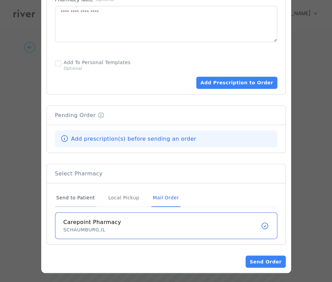
click at [77, 193] on div "Send to Patient" at bounding box center [75, 198] width 41 height 18
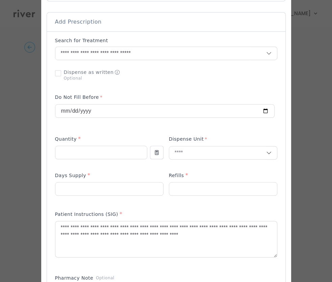
scroll to position [128, 0]
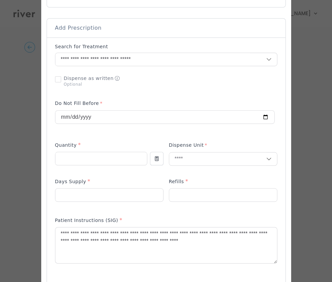
click at [163, 187] on div at bounding box center [166, 193] width 222 height 32
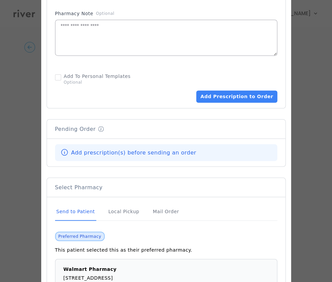
scroll to position [421, 0]
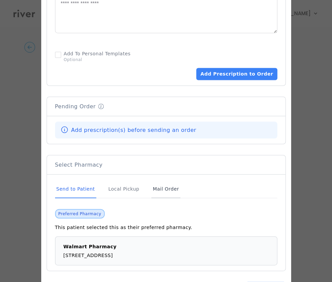
click at [156, 187] on div "Mail Order" at bounding box center [165, 189] width 29 height 18
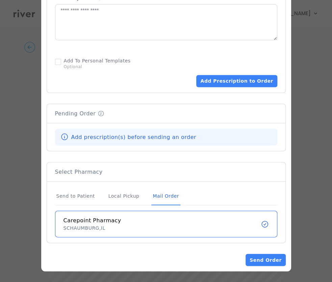
scroll to position [412, 0]
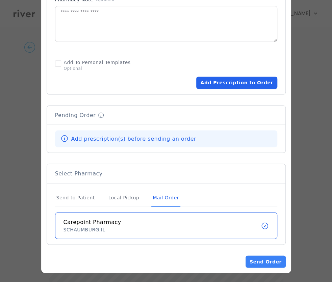
click at [239, 85] on button "Add Prescription to Order" at bounding box center [236, 83] width 81 height 12
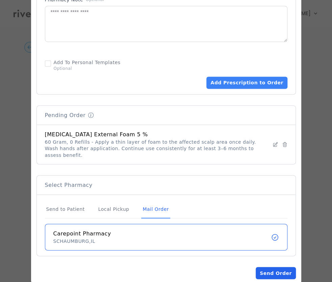
click at [279, 267] on button "Send Order" at bounding box center [275, 273] width 40 height 12
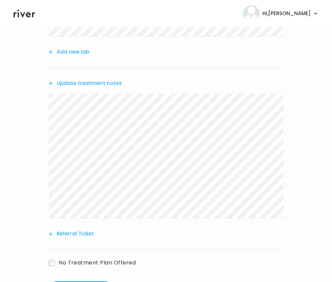
scroll to position [222, 0]
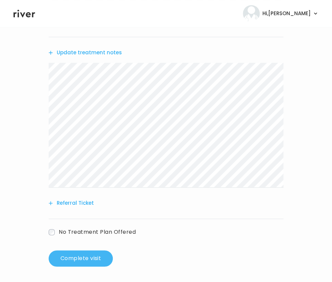
click at [104, 255] on button "Complete visit" at bounding box center [81, 258] width 64 height 16
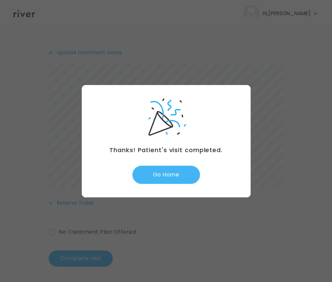
click at [144, 176] on button "Go Home" at bounding box center [165, 175] width 67 height 18
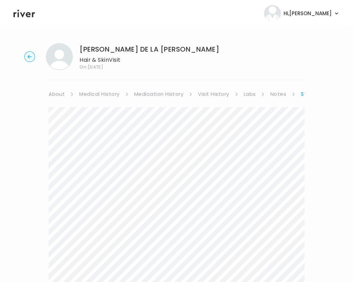
click at [173, 96] on link "Medication History" at bounding box center [159, 93] width 50 height 9
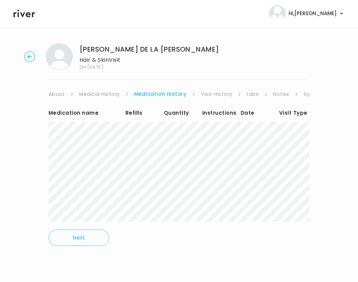
click at [218, 95] on link "Visit History" at bounding box center [216, 93] width 31 height 9
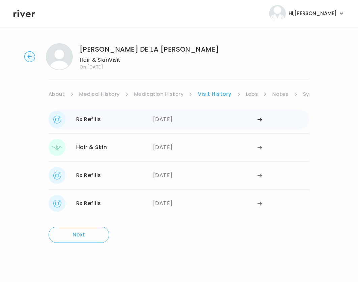
click at [202, 117] on div "[DATE]" at bounding box center [205, 119] width 105 height 17
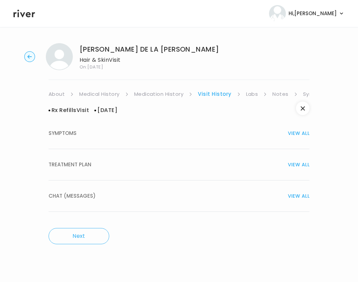
click at [85, 168] on span "TREATMENT PLAN" at bounding box center [70, 164] width 43 height 9
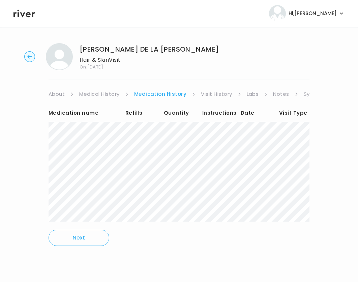
click at [219, 95] on link "Visit History" at bounding box center [216, 93] width 31 height 9
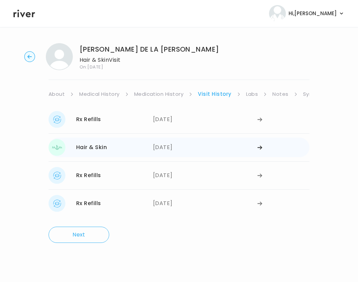
click at [155, 151] on div "09/23/2025" at bounding box center [205, 147] width 105 height 17
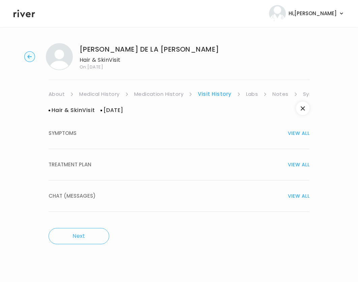
click at [137, 170] on button "TREATMENT PLAN VIEW ALL" at bounding box center [179, 164] width 261 height 31
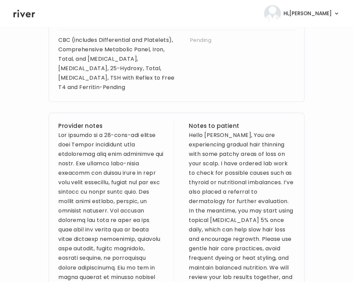
scroll to position [268, 0]
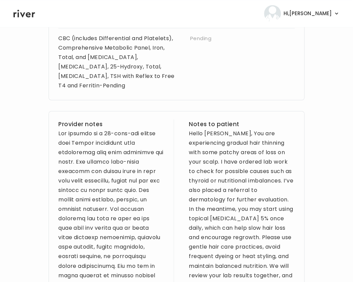
click at [215, 163] on div "Hello William, You are experiencing gradual hair thinning with some patchy area…" at bounding box center [242, 214] width 106 height 170
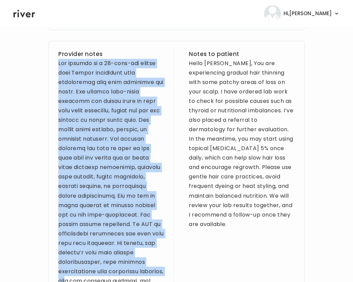
scroll to position [387, 0]
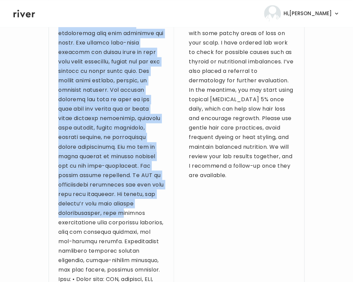
drag, startPoint x: 58, startPoint y: 133, endPoint x: 117, endPoint y: 211, distance: 97.5
click at [117, 211] on div "Provider notes Notes to patient Hello William, You are experiencing gradual hai…" at bounding box center [177, 213] width 256 height 443
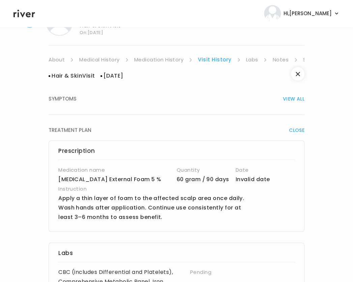
scroll to position [35, 0]
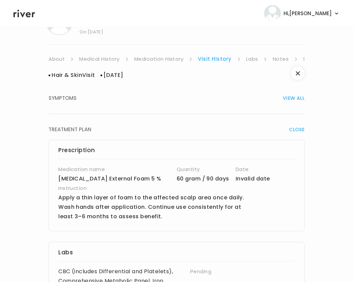
click at [162, 156] on div "Prescription Medication name Minoxidil for Men External Foam 5 % Quantity 60 gr…" at bounding box center [177, 185] width 256 height 91
click at [207, 173] on h4 "Quantity" at bounding box center [206, 169] width 59 height 9
click at [143, 199] on p "Apply a thin layer of foam to the affected scalp area once daily. Wash hands af…" at bounding box center [156, 207] width 197 height 28
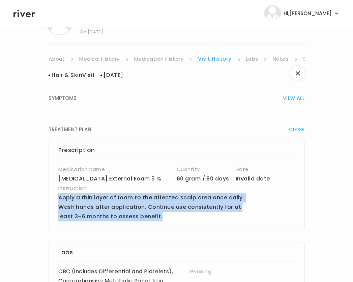
drag, startPoint x: 57, startPoint y: 197, endPoint x: 159, endPoint y: 217, distance: 103.1
click at [159, 217] on div "Prescription Medication name Minoxidil for Men External Foam 5 % Quantity 60 gr…" at bounding box center [177, 185] width 256 height 91
copy p "Apply a thin layer of foam to the affected scalp area once daily. Wash hands af…"
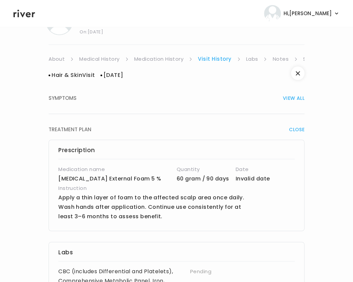
click at [261, 23] on header "Hi, Brittney Profile Logout" at bounding box center [176, 13] width 353 height 27
click at [251, 62] on link "Labs" at bounding box center [252, 58] width 12 height 9
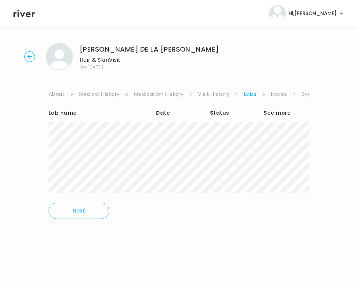
click at [307, 95] on link "Symptoms" at bounding box center [316, 93] width 29 height 9
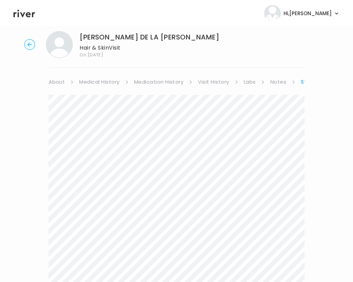
scroll to position [12, 0]
click at [215, 84] on link "Visit History" at bounding box center [213, 82] width 31 height 9
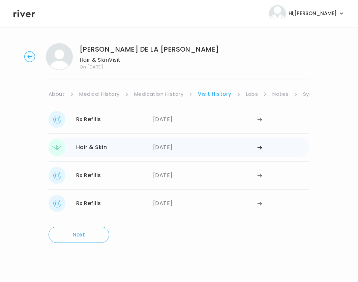
click at [177, 147] on div "09/23/2025" at bounding box center [205, 147] width 105 height 17
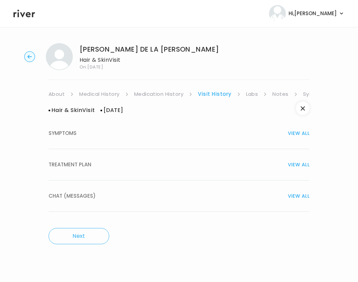
click at [87, 165] on span "TREATMENT PLAN" at bounding box center [70, 164] width 43 height 9
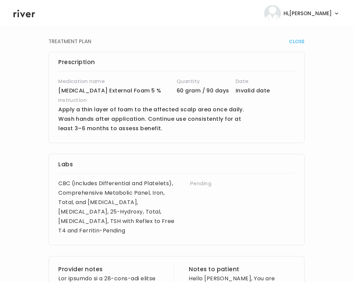
scroll to position [121, 0]
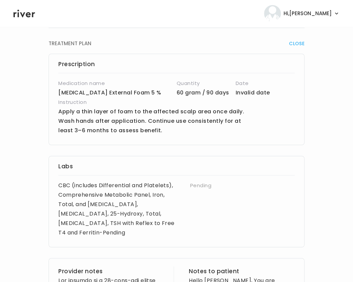
click at [253, 195] on div "CBC (includes Differential and Platelets), Comprehensive Metabolic Panel, Iron,…" at bounding box center [176, 209] width 236 height 57
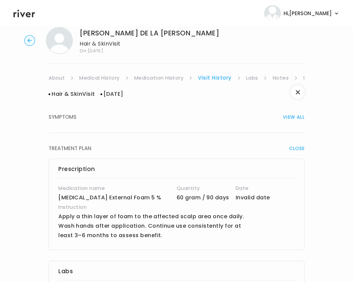
scroll to position [0, 0]
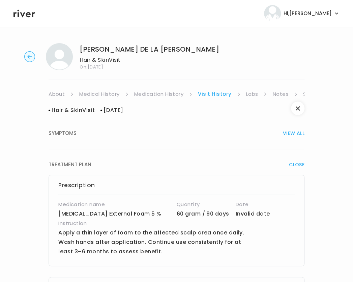
click at [155, 97] on link "Medication History" at bounding box center [159, 93] width 50 height 9
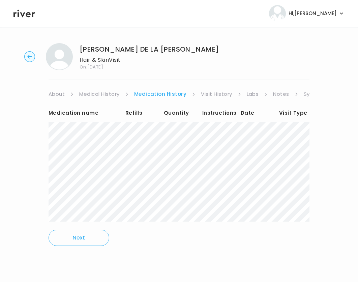
click at [211, 93] on link "Visit History" at bounding box center [216, 93] width 31 height 9
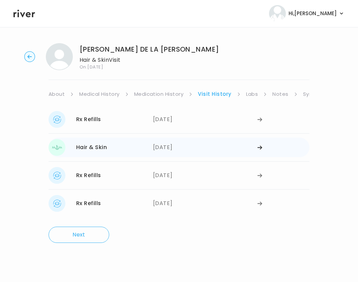
click at [165, 148] on div "09/23/2025" at bounding box center [205, 147] width 105 height 17
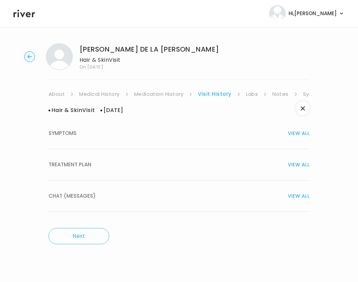
click at [136, 169] on div "TREATMENT PLAN VIEW ALL" at bounding box center [179, 164] width 261 height 9
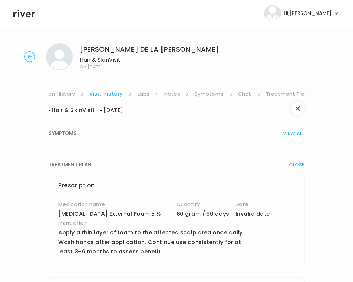
scroll to position [0, 109]
click at [240, 93] on link "Chat" at bounding box center [244, 93] width 13 height 9
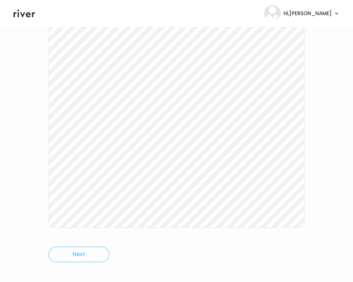
scroll to position [92, 0]
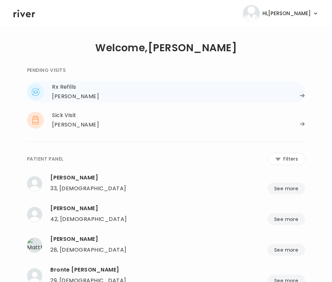
click at [73, 90] on div "Rx Refills" at bounding box center [178, 86] width 253 height 9
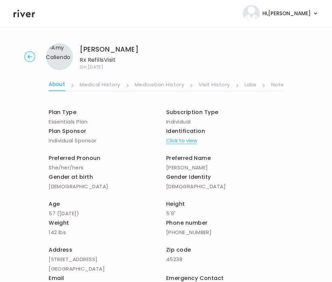
click at [29, 58] on circle "button" at bounding box center [30, 57] width 10 height 10
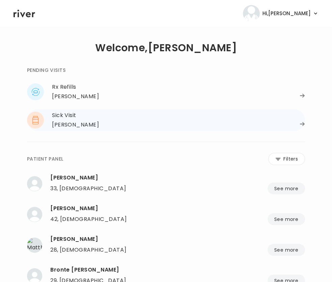
click at [77, 123] on div "[PERSON_NAME]" at bounding box center [75, 124] width 47 height 9
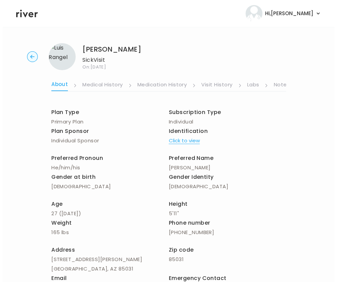
scroll to position [0, 130]
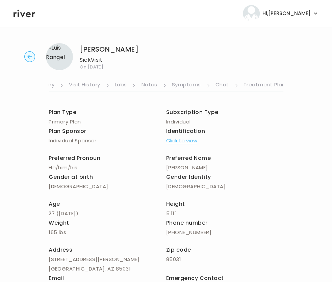
click at [187, 87] on link "Symptoms" at bounding box center [186, 85] width 29 height 11
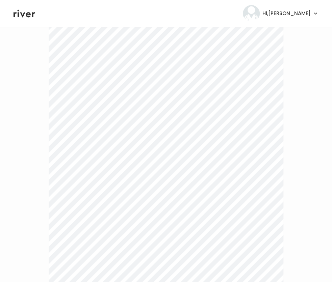
scroll to position [290, 0]
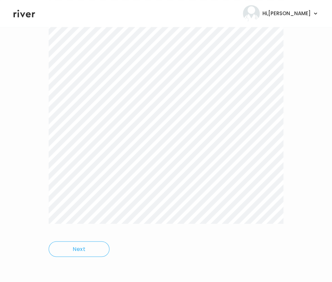
drag, startPoint x: 60, startPoint y: 106, endPoint x: 273, endPoint y: 235, distance: 249.4
click at [273, 235] on div "Next" at bounding box center [166, 37] width 234 height 457
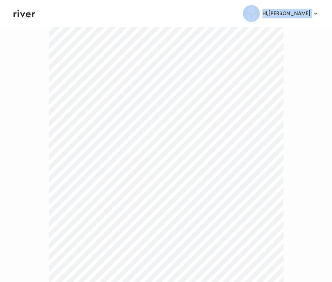
scroll to position [0, 0]
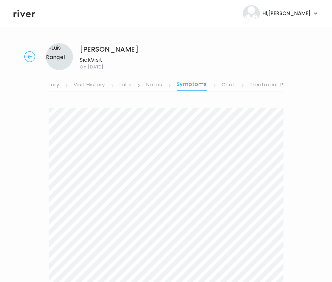
drag, startPoint x: 279, startPoint y: 231, endPoint x: 49, endPoint y: 102, distance: 263.1
click at [256, 84] on link "Treatment Plan" at bounding box center [270, 85] width 42 height 11
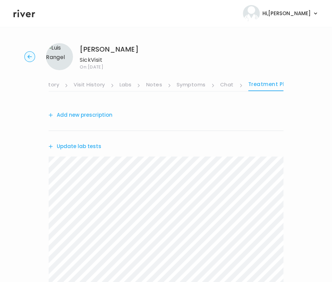
click at [128, 86] on link "Labs" at bounding box center [125, 85] width 12 height 11
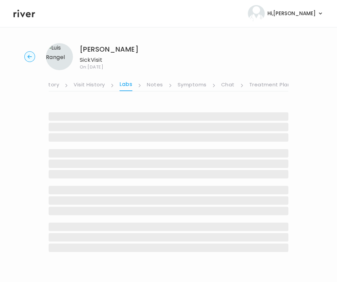
scroll to position [0, 124]
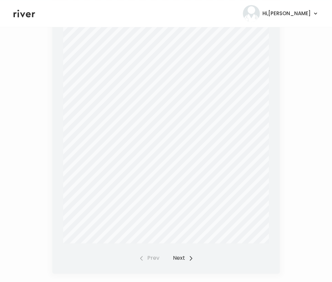
scroll to position [187, 0]
click at [176, 256] on button "Next" at bounding box center [183, 258] width 21 height 9
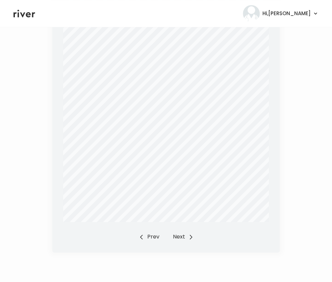
click at [181, 235] on button "Next" at bounding box center [183, 236] width 21 height 9
click at [181, 235] on button "Next" at bounding box center [183, 237] width 21 height 9
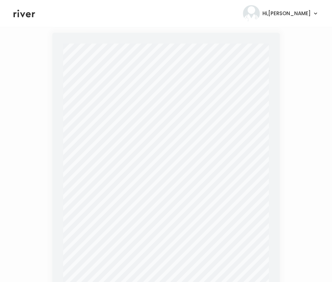
scroll to position [0, 0]
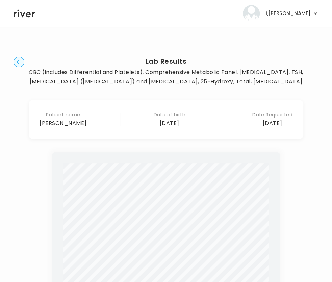
click at [17, 64] on circle "button" at bounding box center [19, 62] width 10 height 10
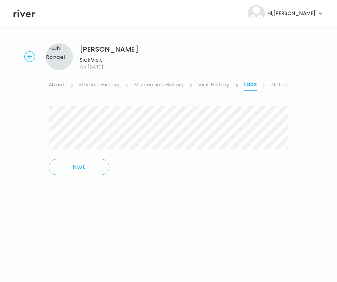
click at [281, 85] on link "Notes" at bounding box center [279, 85] width 16 height 11
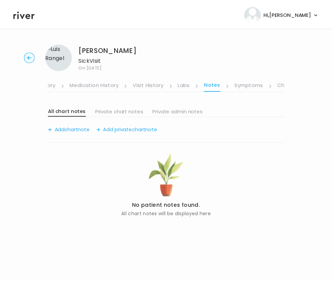
scroll to position [0, 124]
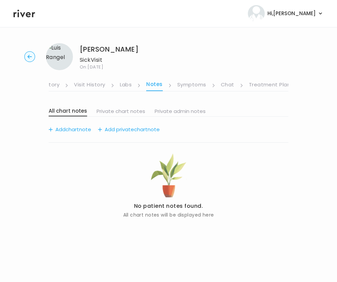
click at [187, 85] on link "Symptoms" at bounding box center [191, 85] width 29 height 11
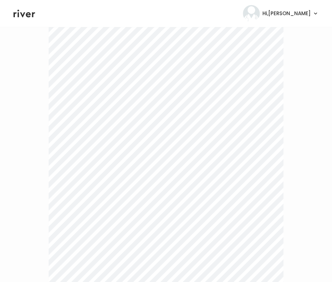
scroll to position [290, 0]
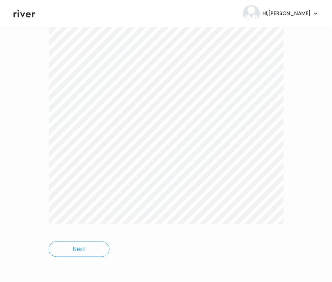
click at [277, 226] on div at bounding box center [166, 26] width 234 height 416
click at [310, 118] on div "[PERSON_NAME] Visit On: [DATE] About Medical History Medication History Visit H…" at bounding box center [166, 10] width 332 height 524
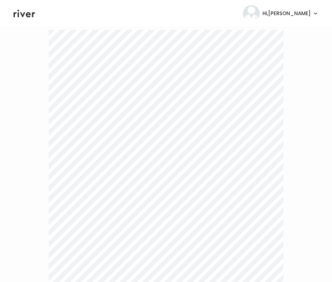
scroll to position [0, 0]
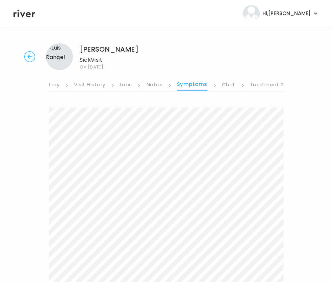
click at [265, 87] on link "Treatment Plan" at bounding box center [271, 85] width 42 height 11
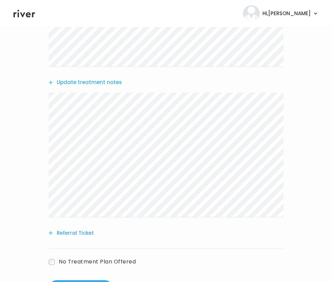
scroll to position [274, 0]
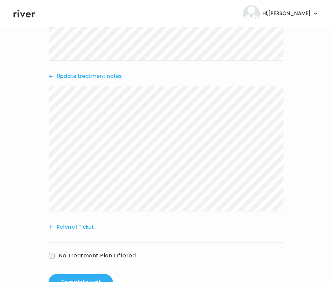
click at [81, 75] on button "Update treatment notes" at bounding box center [85, 76] width 73 height 9
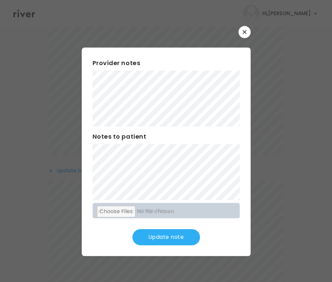
scroll to position [161, 0]
click at [159, 232] on button "Update note" at bounding box center [165, 237] width 67 height 16
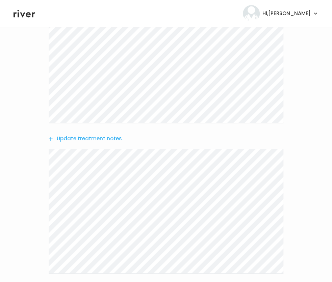
scroll to position [213, 0]
click at [101, 140] on button "Update treatment notes" at bounding box center [85, 137] width 73 height 9
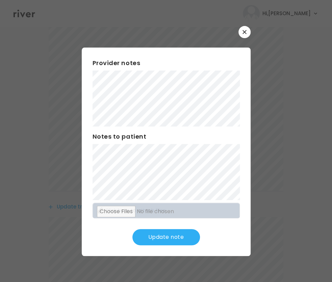
scroll to position [117, 0]
click at [314, 112] on div at bounding box center [166, 141] width 332 height 282
click at [170, 239] on button "Update note" at bounding box center [165, 237] width 67 height 16
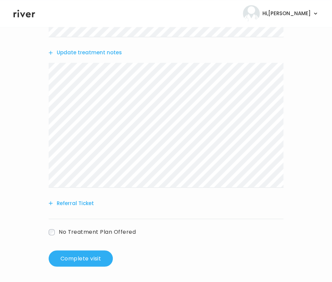
scroll to position [281, 0]
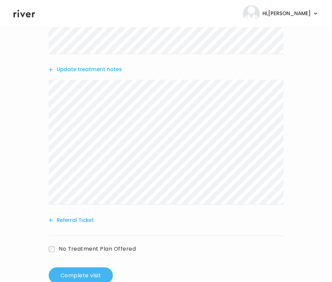
drag, startPoint x: 317, startPoint y: 262, endPoint x: 78, endPoint y: 277, distance: 239.9
click at [78, 277] on button "Complete visit" at bounding box center [81, 275] width 64 height 16
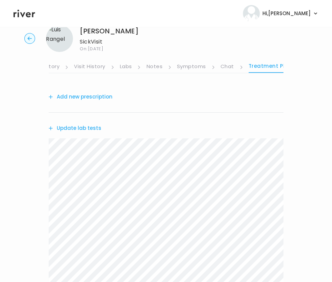
scroll to position [0, 0]
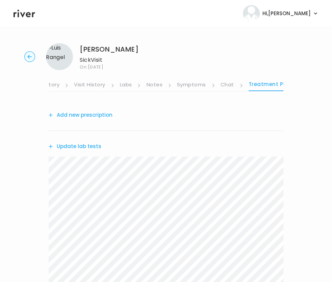
click at [98, 114] on button "Add new prescription" at bounding box center [81, 114] width 64 height 9
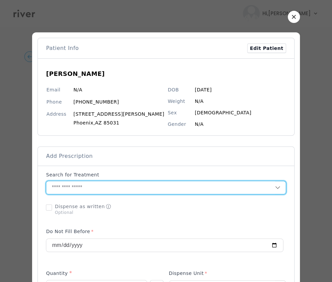
click at [99, 189] on input "text" at bounding box center [160, 187] width 228 height 13
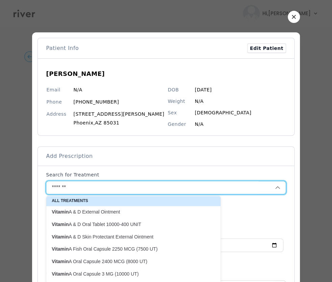
type input "*********"
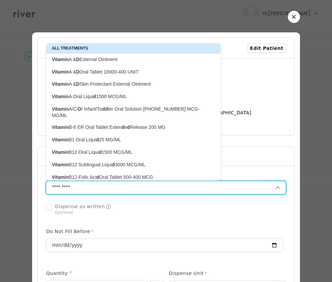
click at [9, 194] on div at bounding box center [166, 141] width 332 height 282
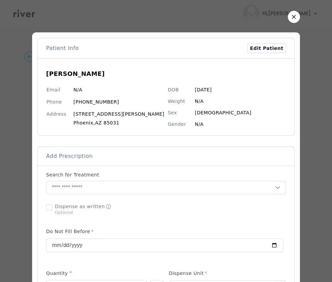
click at [287, 20] on button "button" at bounding box center [293, 17] width 12 height 12
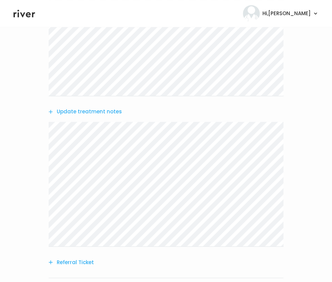
scroll to position [298, 0]
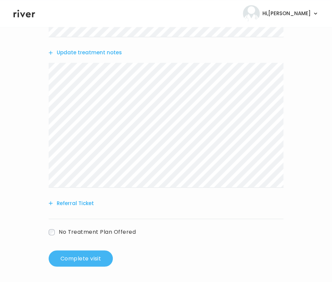
click at [72, 261] on button "Complete visit" at bounding box center [81, 258] width 64 height 16
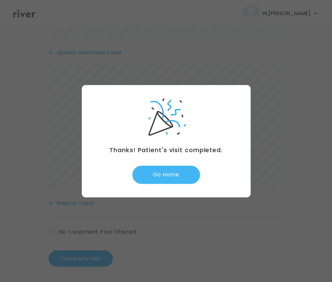
click at [175, 178] on button "Go Home" at bounding box center [165, 175] width 67 height 18
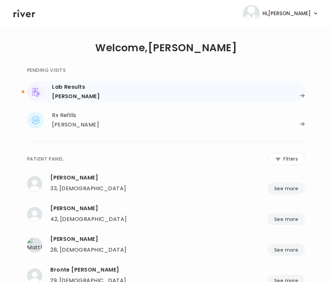
click at [81, 92] on div "[PERSON_NAME]" at bounding box center [76, 96] width 48 height 9
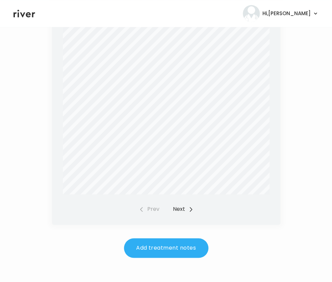
scroll to position [251, 0]
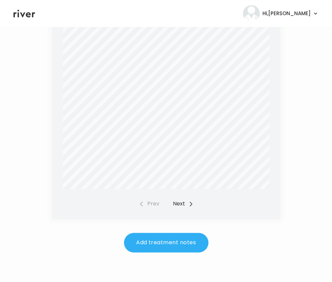
click at [187, 205] on button "Next" at bounding box center [183, 203] width 21 height 9
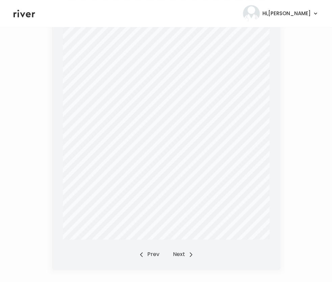
scroll to position [202, 0]
click at [179, 254] on button "Next" at bounding box center [183, 252] width 21 height 9
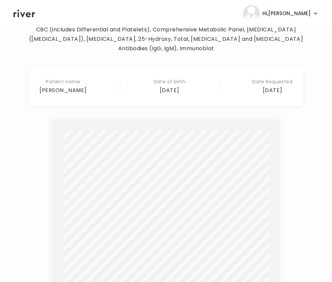
scroll to position [0, 0]
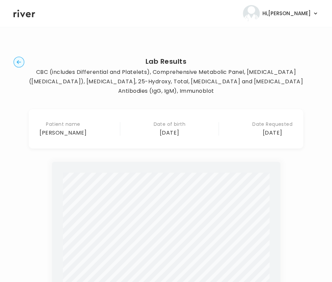
click at [19, 61] on circle "button" at bounding box center [19, 62] width 10 height 10
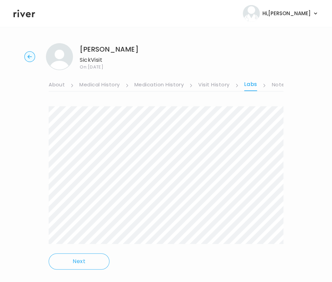
click at [275, 86] on link "Notes" at bounding box center [279, 85] width 16 height 11
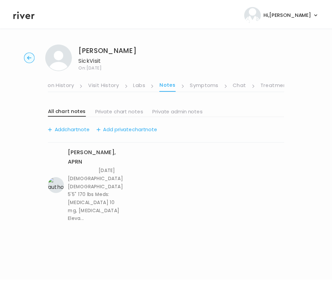
scroll to position [0, 124]
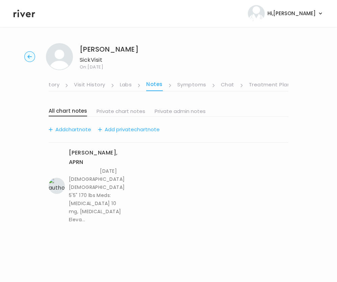
click at [279, 84] on link "Treatment Plan" at bounding box center [270, 85] width 42 height 11
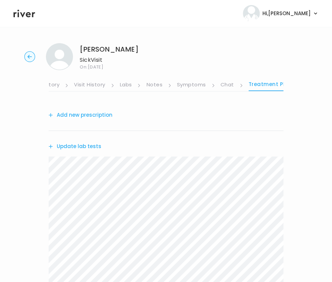
click at [29, 58] on circle "button" at bounding box center [30, 57] width 10 height 10
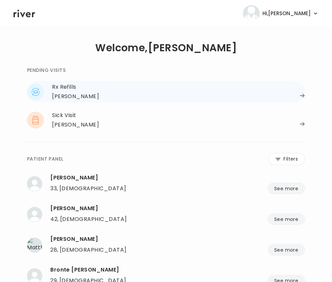
click at [61, 93] on div "[PERSON_NAME]" at bounding box center [75, 96] width 47 height 9
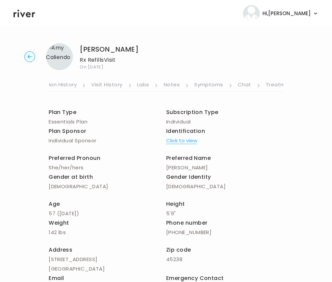
scroll to position [0, 109]
click at [241, 88] on link "Chat" at bounding box center [242, 85] width 13 height 11
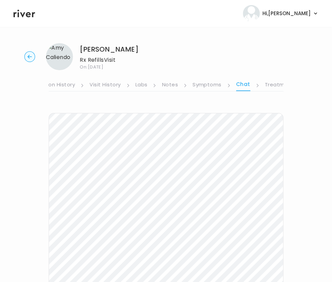
scroll to position [93, 0]
